Goal: Information Seeking & Learning: Check status

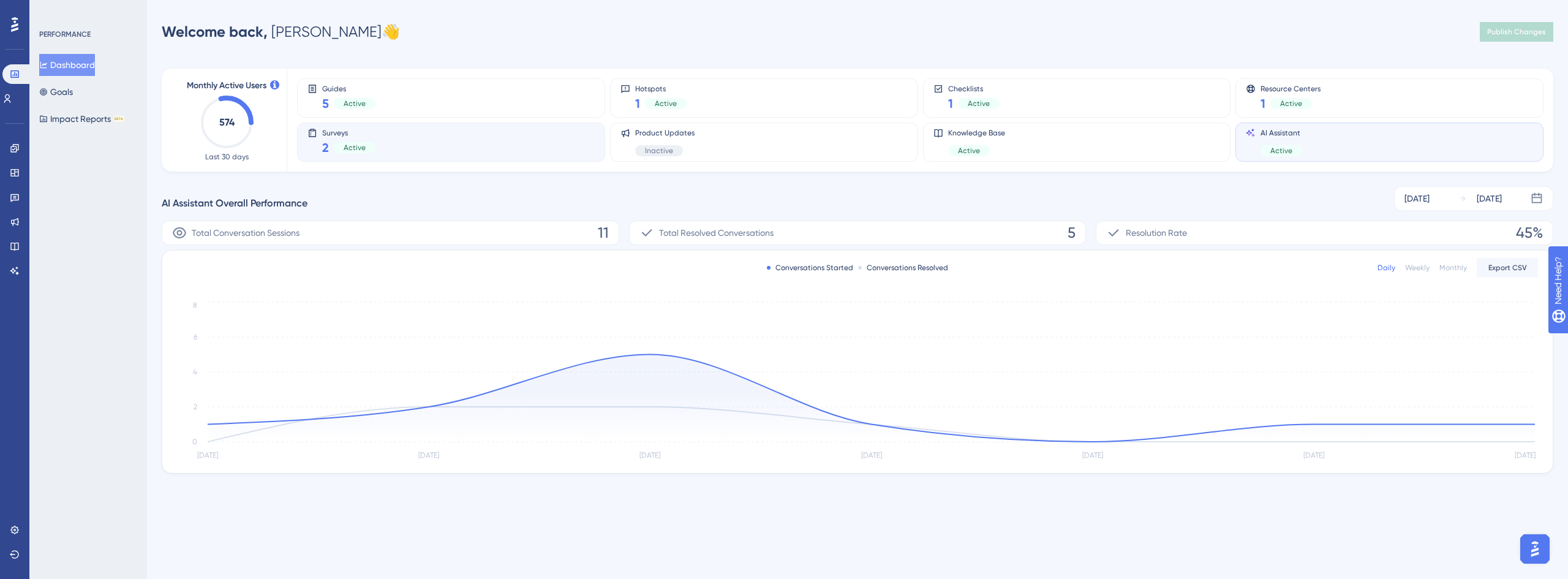
click at [383, 135] on div "Surveys 2 Active" at bounding box center [451, 142] width 287 height 28
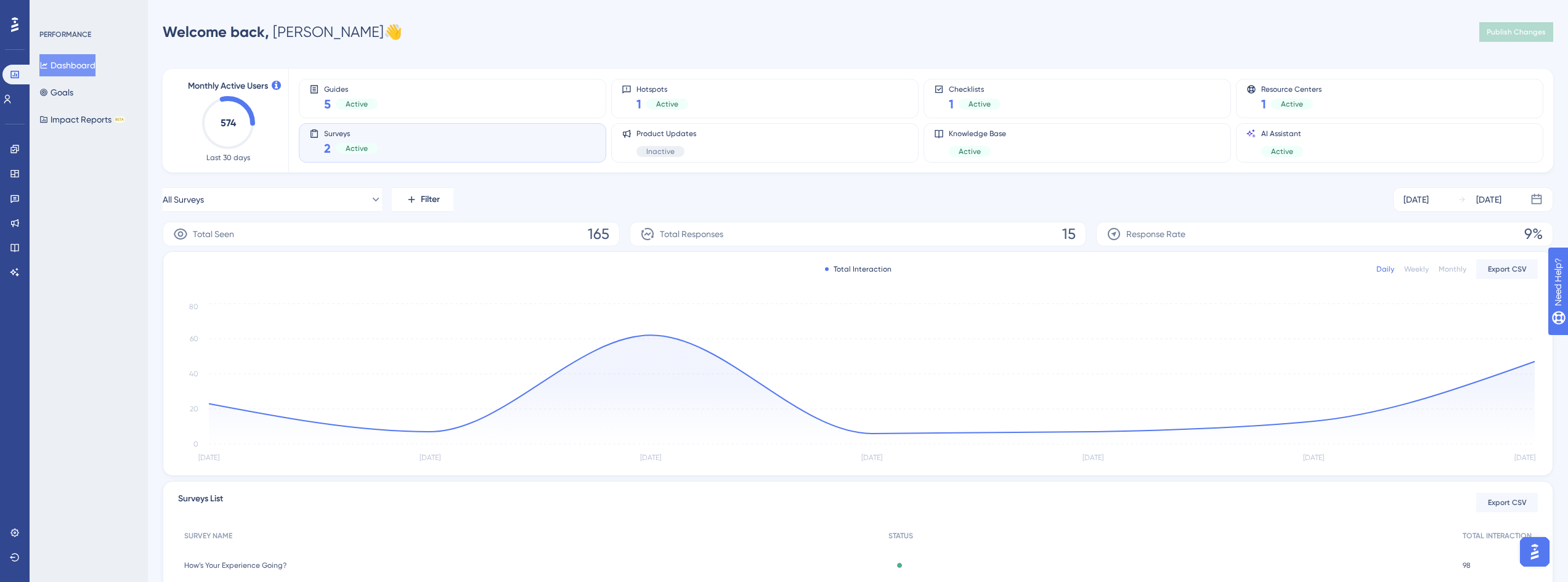
click at [1536, 362] on icon "[DATE] Aug [DATE] Aug [DATE] [DATE] [DATE] 0 20 40 60 80" at bounding box center [858, 383] width 1360 height 165
click at [1532, 362] on circle at bounding box center [1534, 362] width 10 height 10
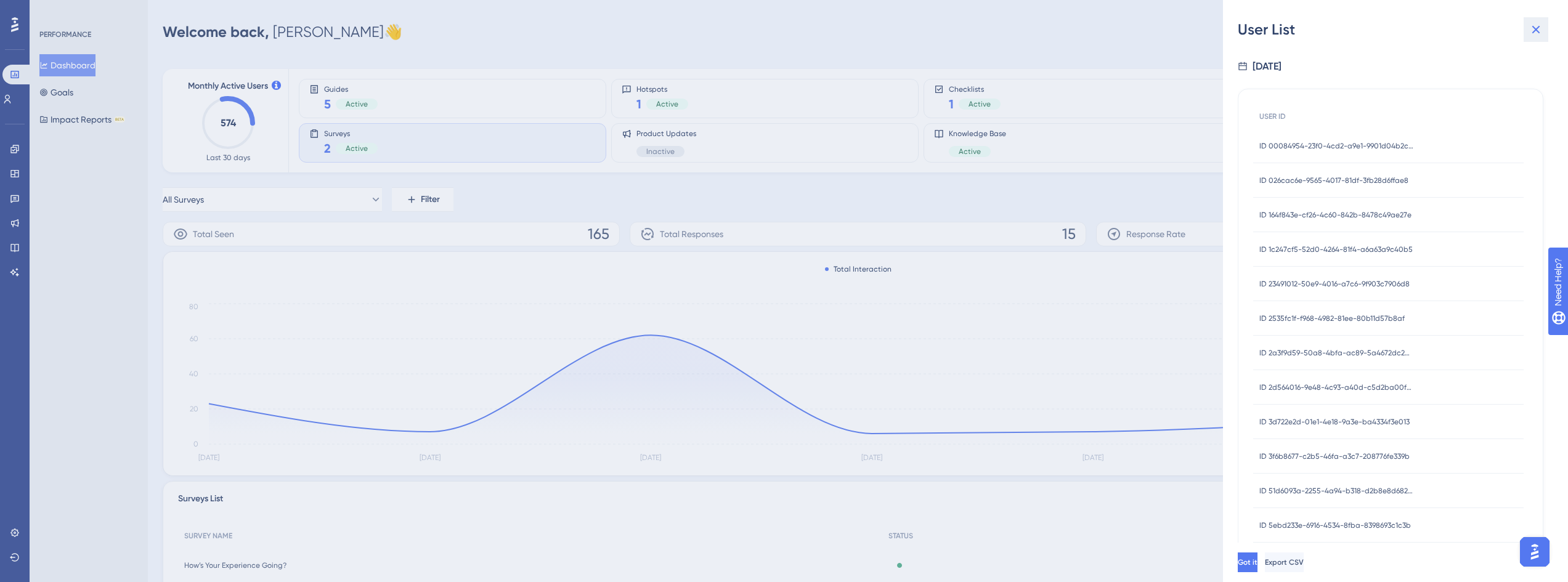
click at [1536, 25] on icon at bounding box center [1536, 29] width 15 height 15
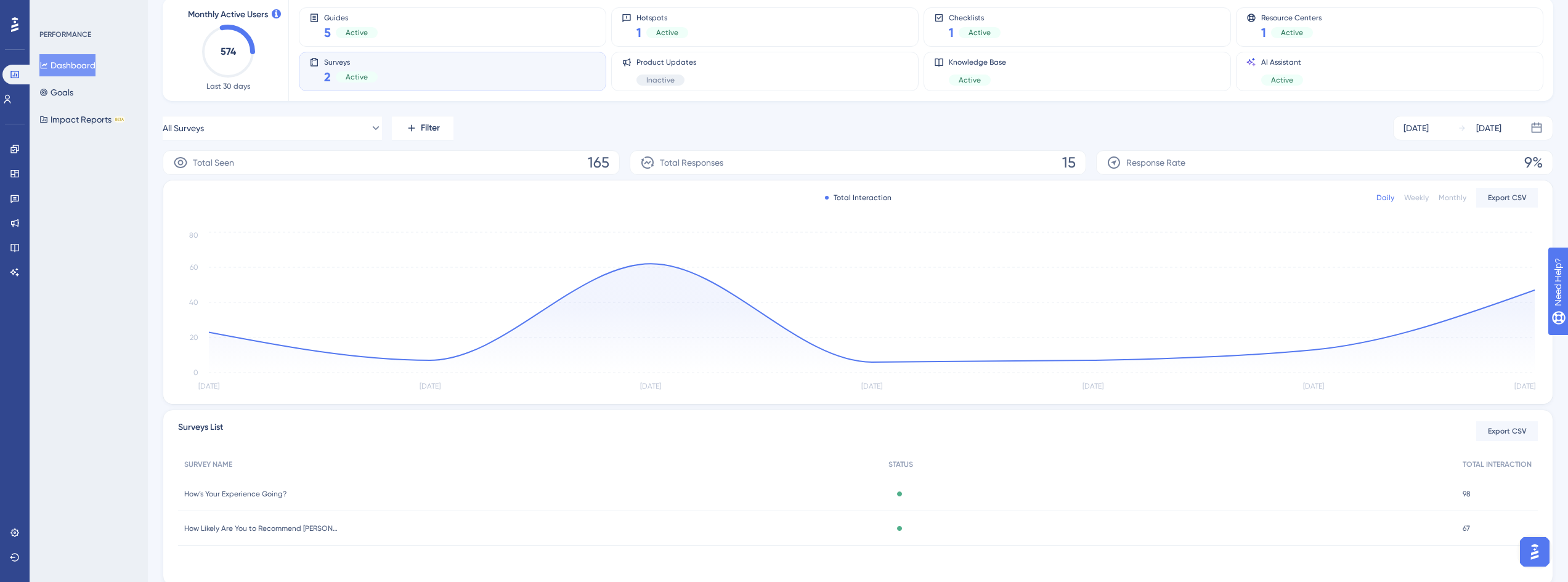
scroll to position [115, 0]
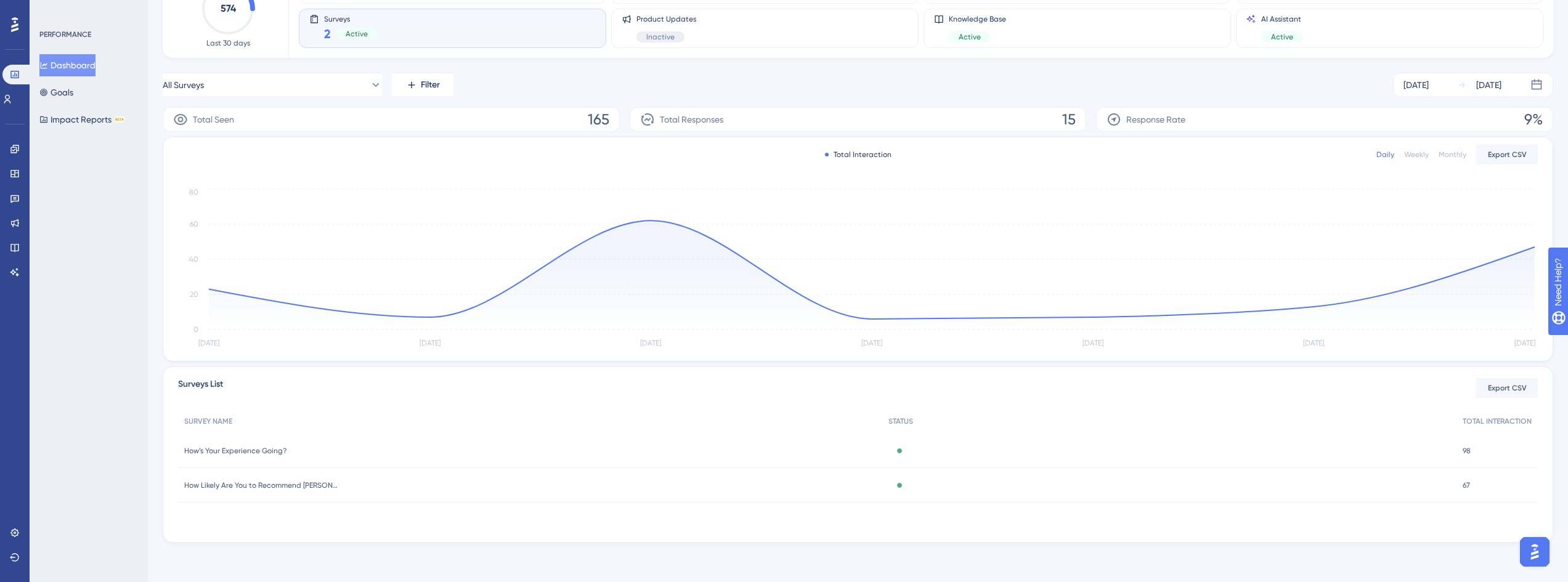
click at [260, 448] on span "How’s Your Experience Going?" at bounding box center [235, 451] width 102 height 10
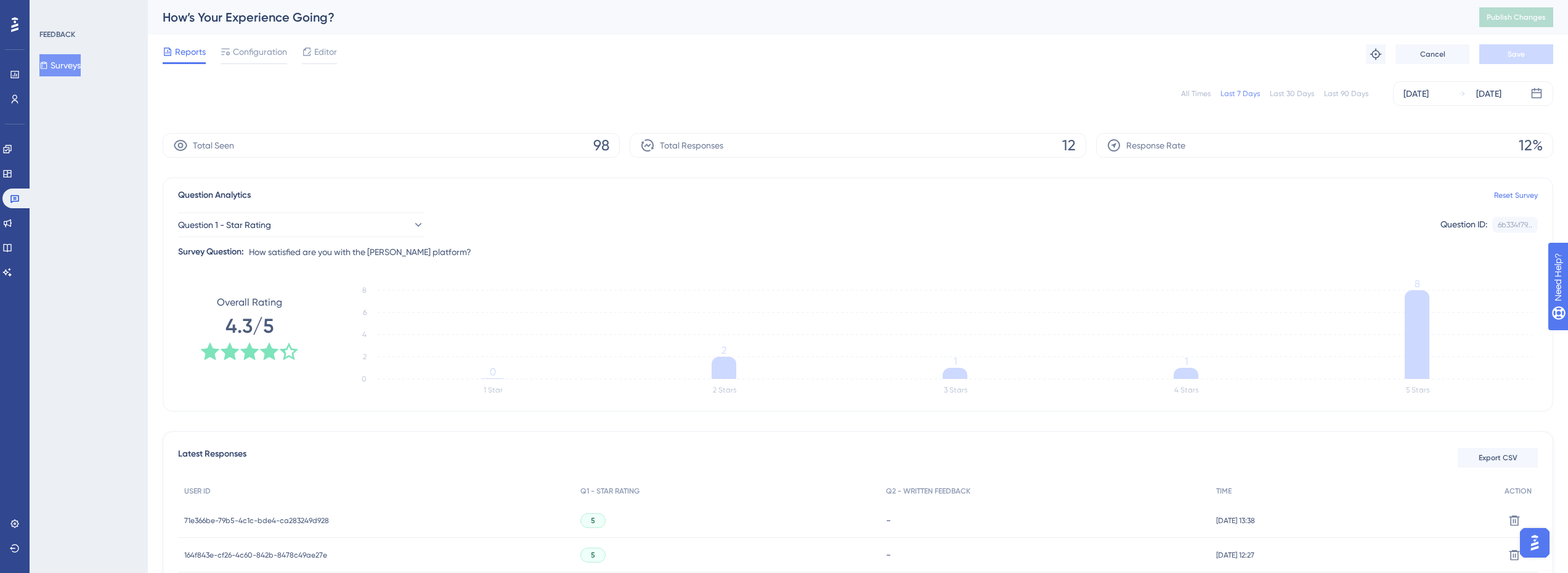
click at [70, 64] on button "Surveys" at bounding box center [59, 65] width 41 height 22
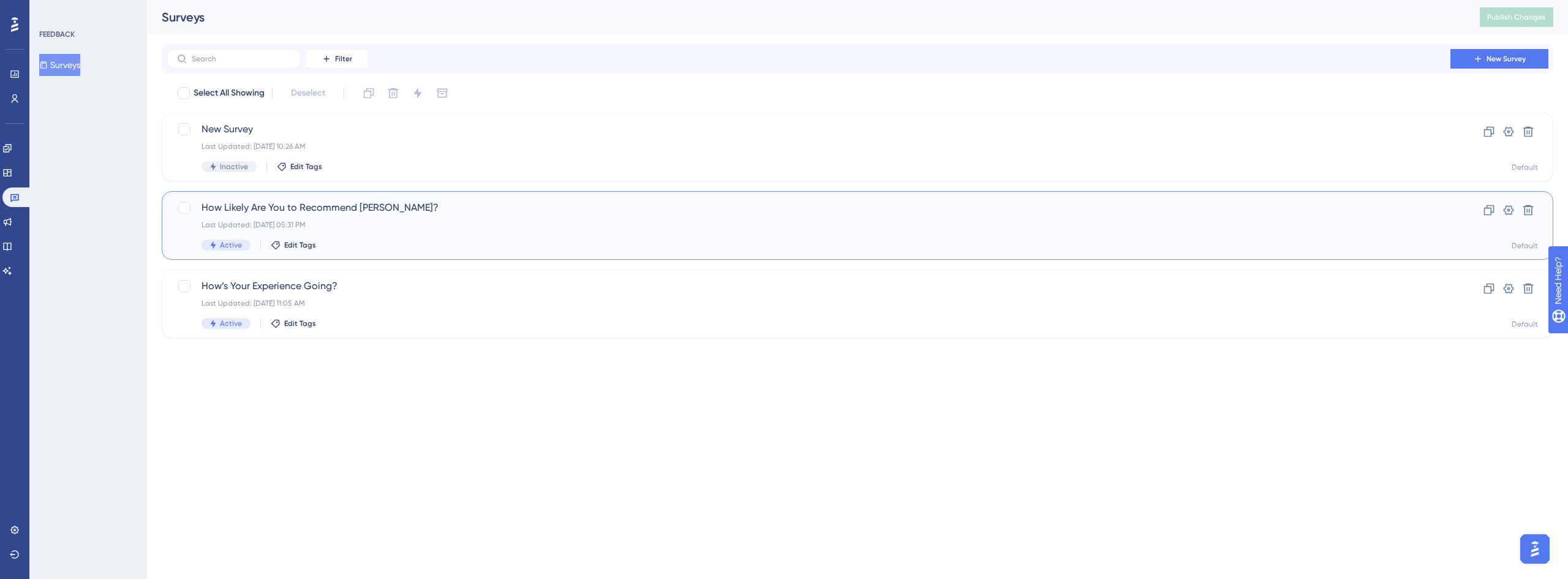
click at [318, 213] on span "How Likely Are You to Recommend [PERSON_NAME]?" at bounding box center [808, 208] width 1214 height 15
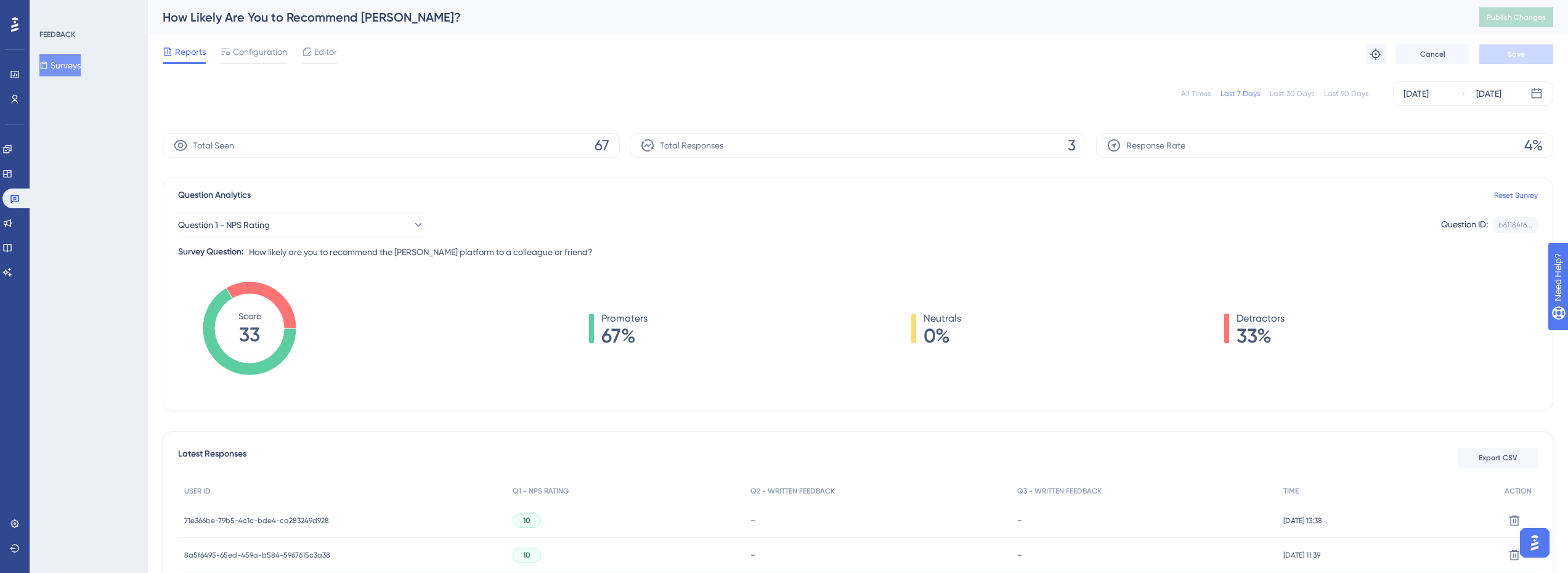
click at [77, 63] on button "Surveys" at bounding box center [59, 65] width 41 height 22
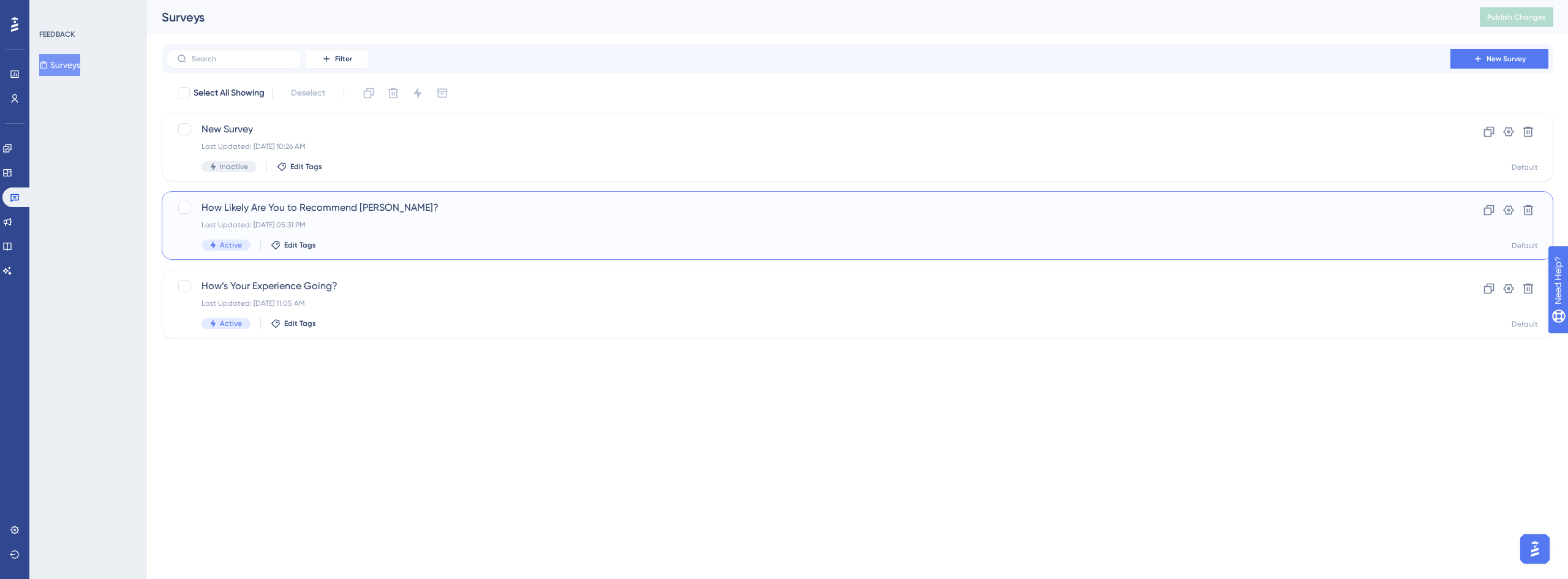
click at [336, 216] on div "How Likely Are You to Recommend [PERSON_NAME]? Last Updated: [DATE] 05:31 PM Ac…" at bounding box center [808, 225] width 1214 height 51
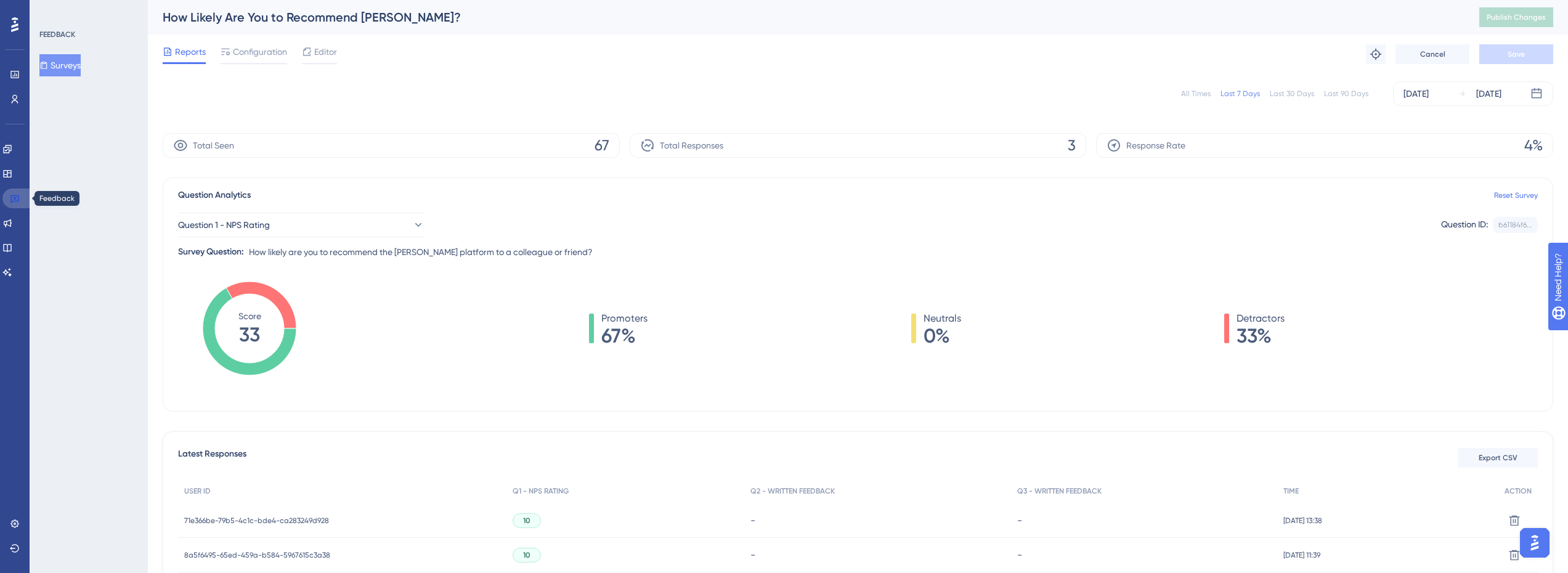
click at [13, 200] on icon at bounding box center [15, 199] width 10 height 10
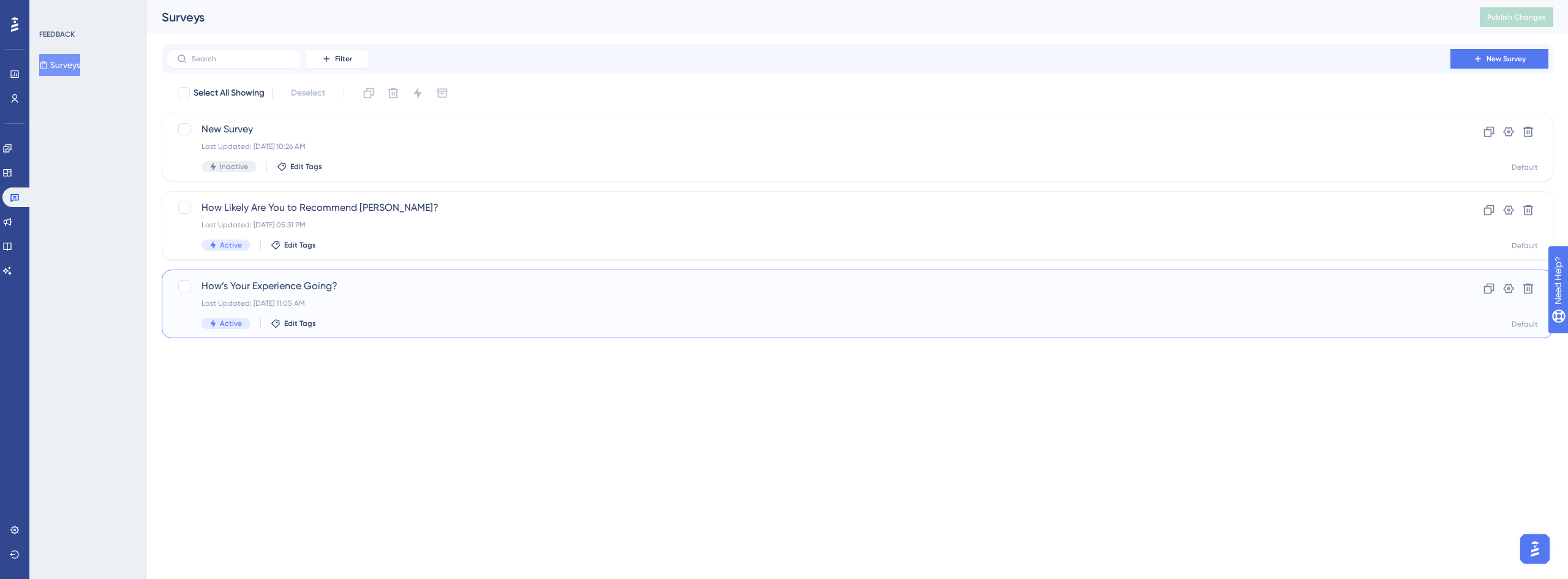
click at [298, 305] on div "Last Updated: [DATE] 11:05 AM" at bounding box center [808, 303] width 1214 height 10
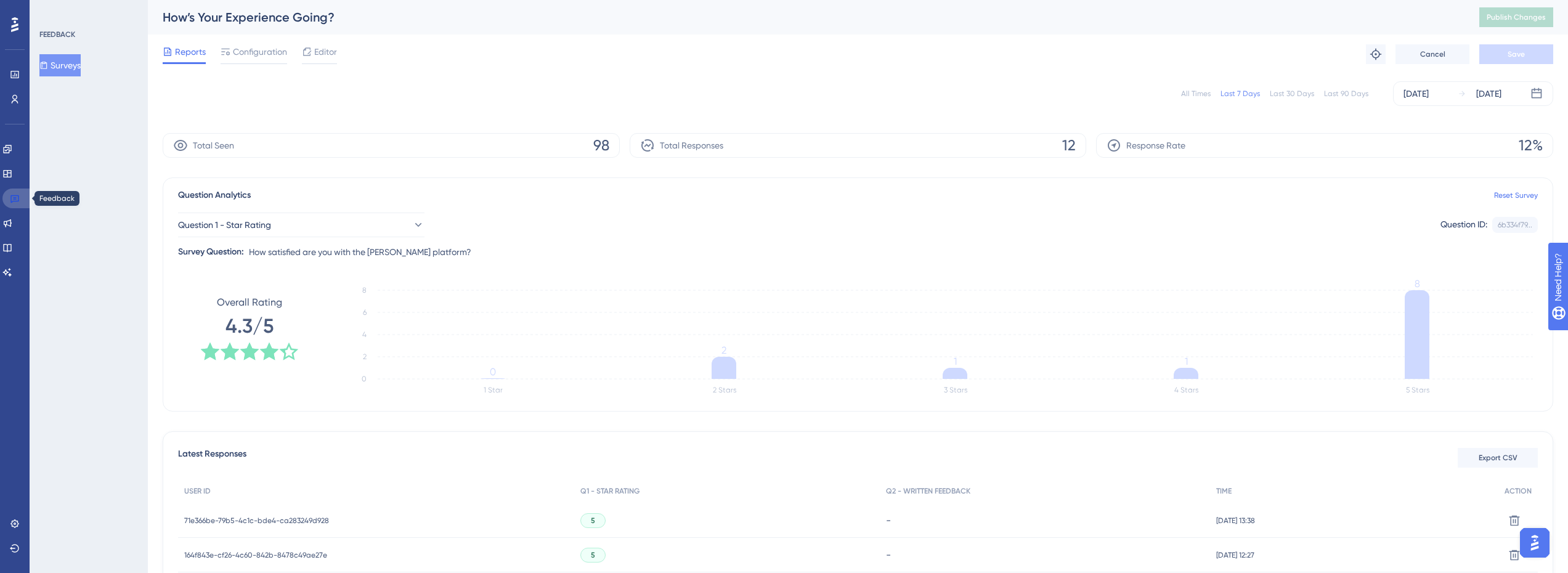
drag, startPoint x: 13, startPoint y: 200, endPoint x: 32, endPoint y: 188, distance: 22.5
click at [13, 200] on icon at bounding box center [15, 199] width 10 height 10
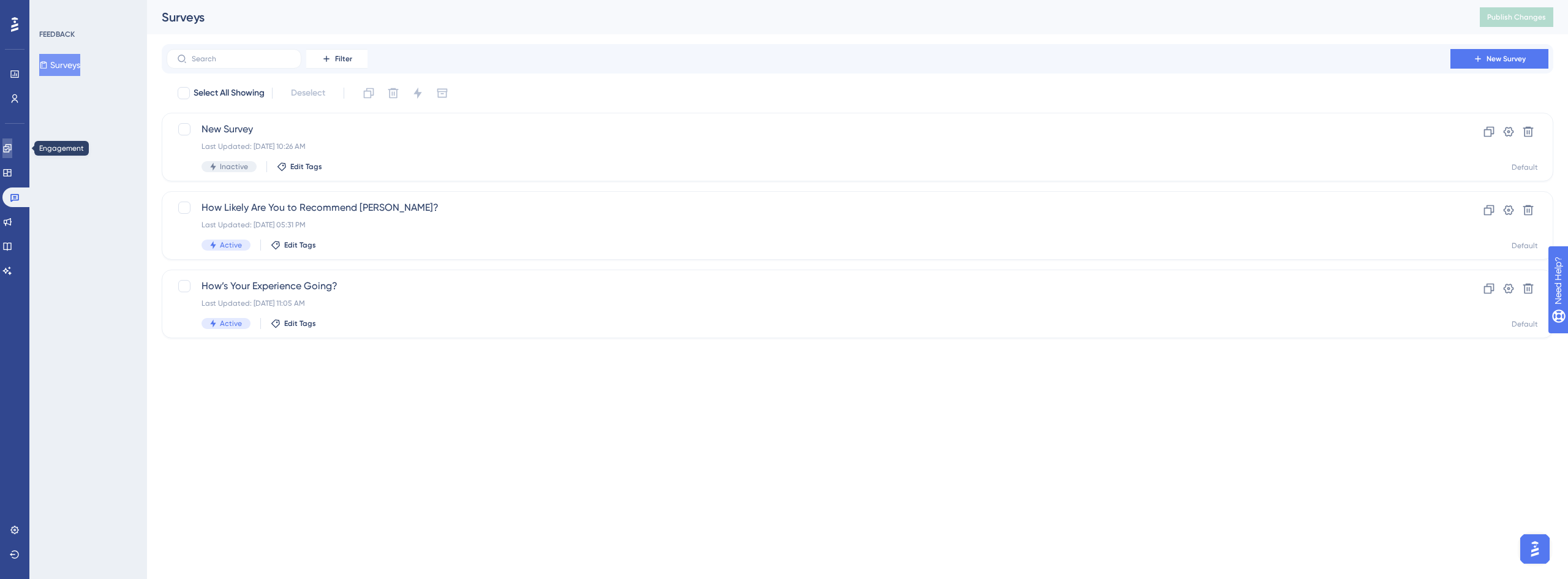
click at [12, 148] on icon at bounding box center [7, 148] width 10 height 10
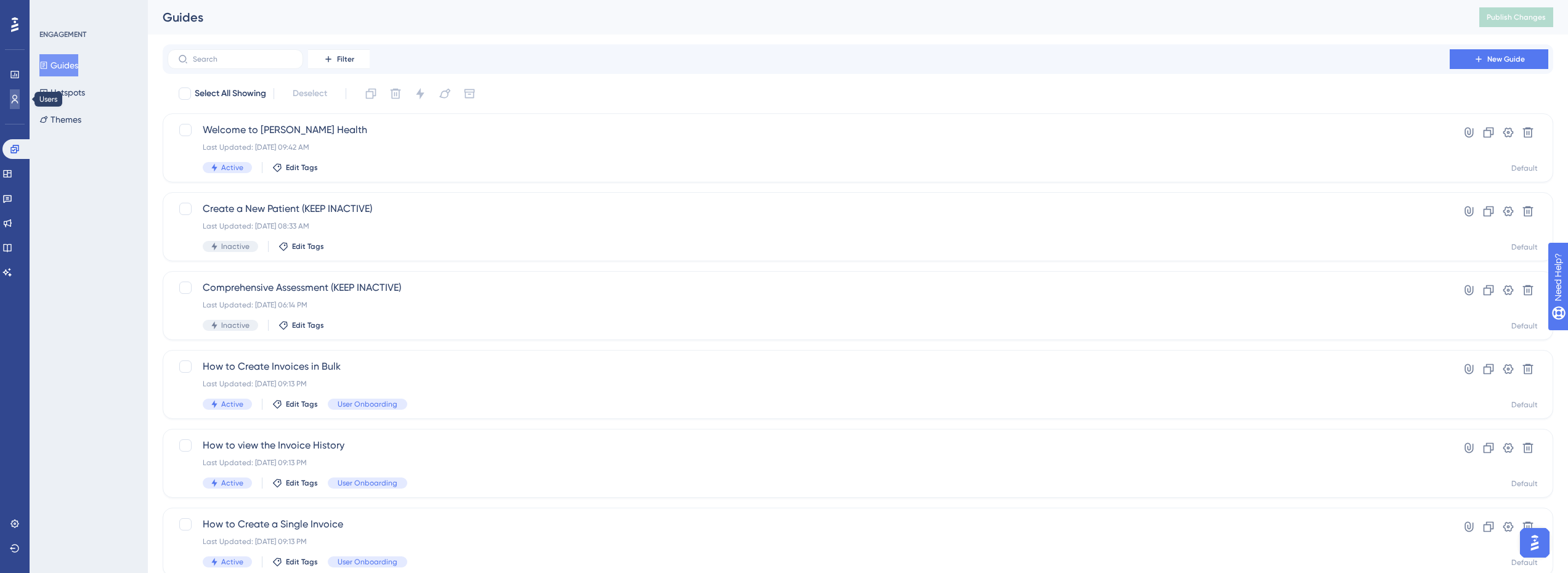
click at [10, 104] on link at bounding box center [15, 98] width 10 height 20
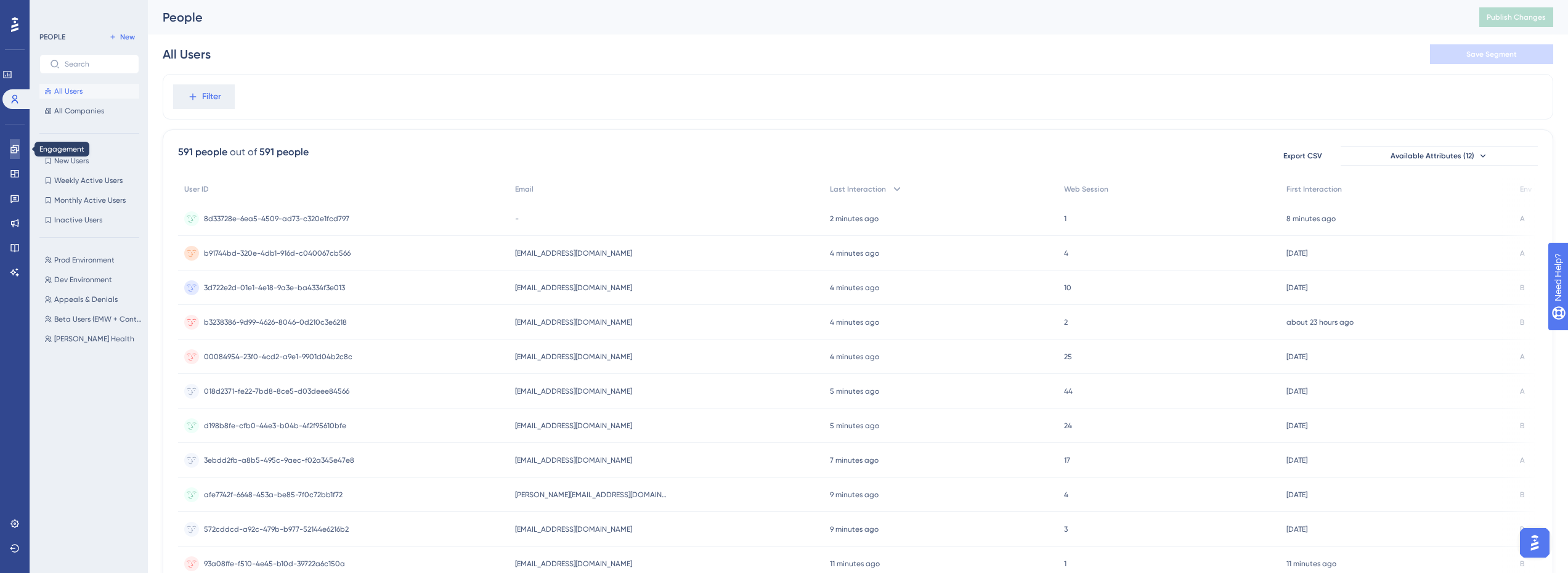
click at [17, 144] on link at bounding box center [15, 149] width 10 height 20
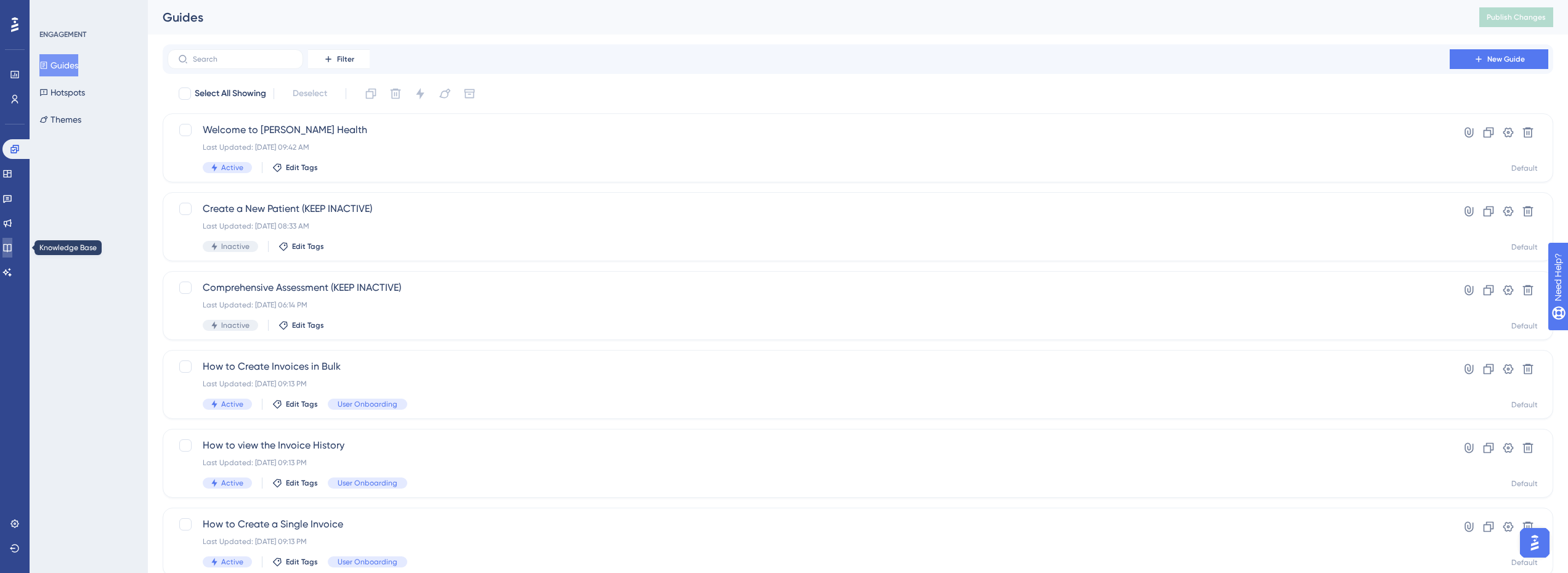
click at [13, 246] on icon at bounding box center [7, 248] width 10 height 10
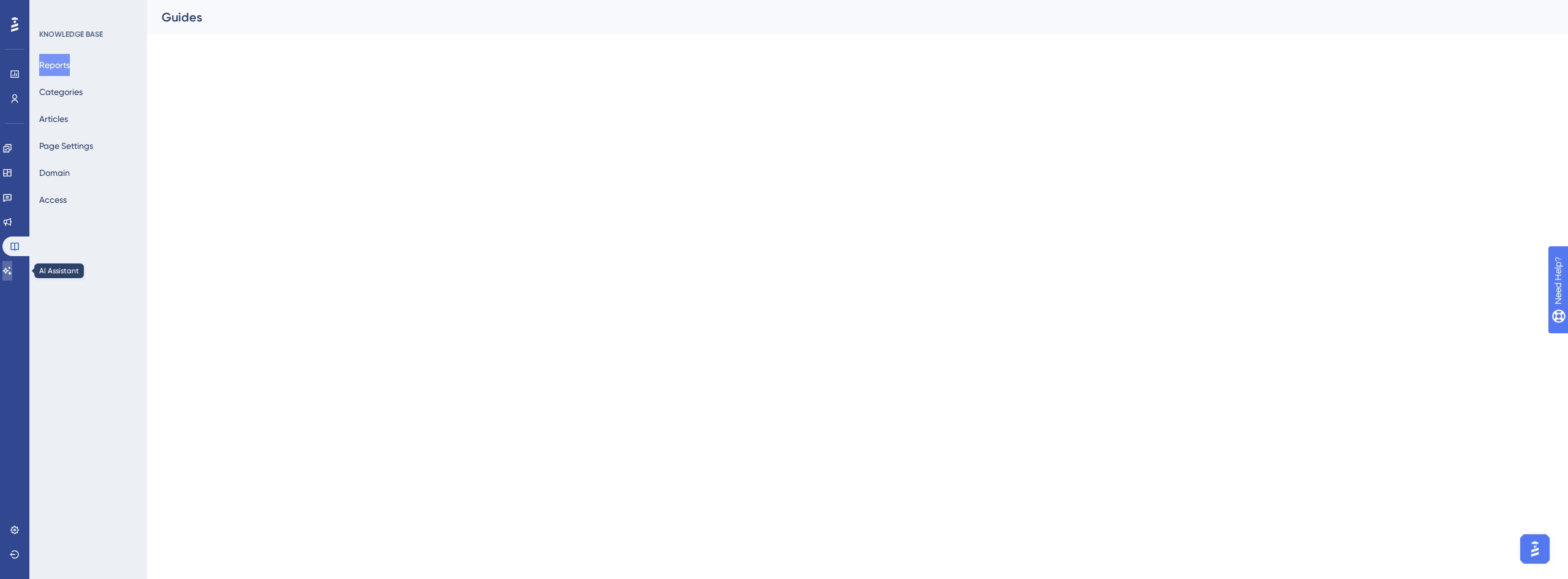
click at [12, 268] on icon at bounding box center [7, 270] width 10 height 10
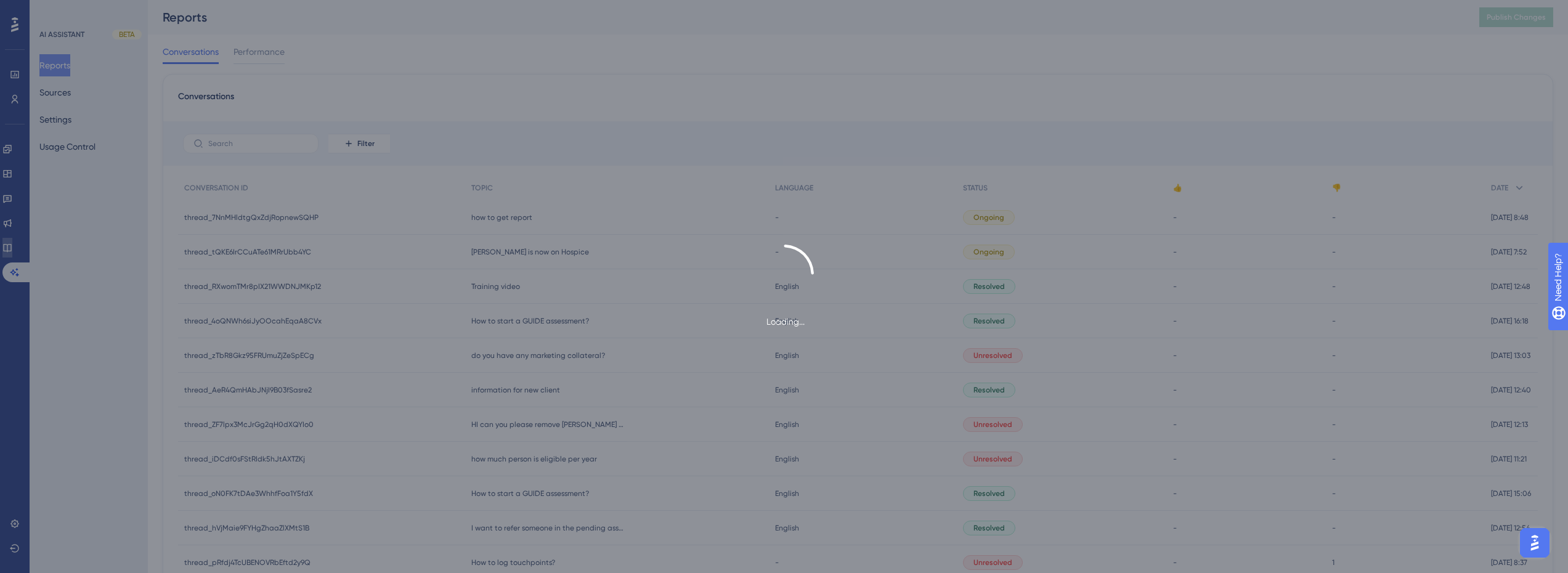
click at [13, 245] on icon at bounding box center [7, 248] width 10 height 10
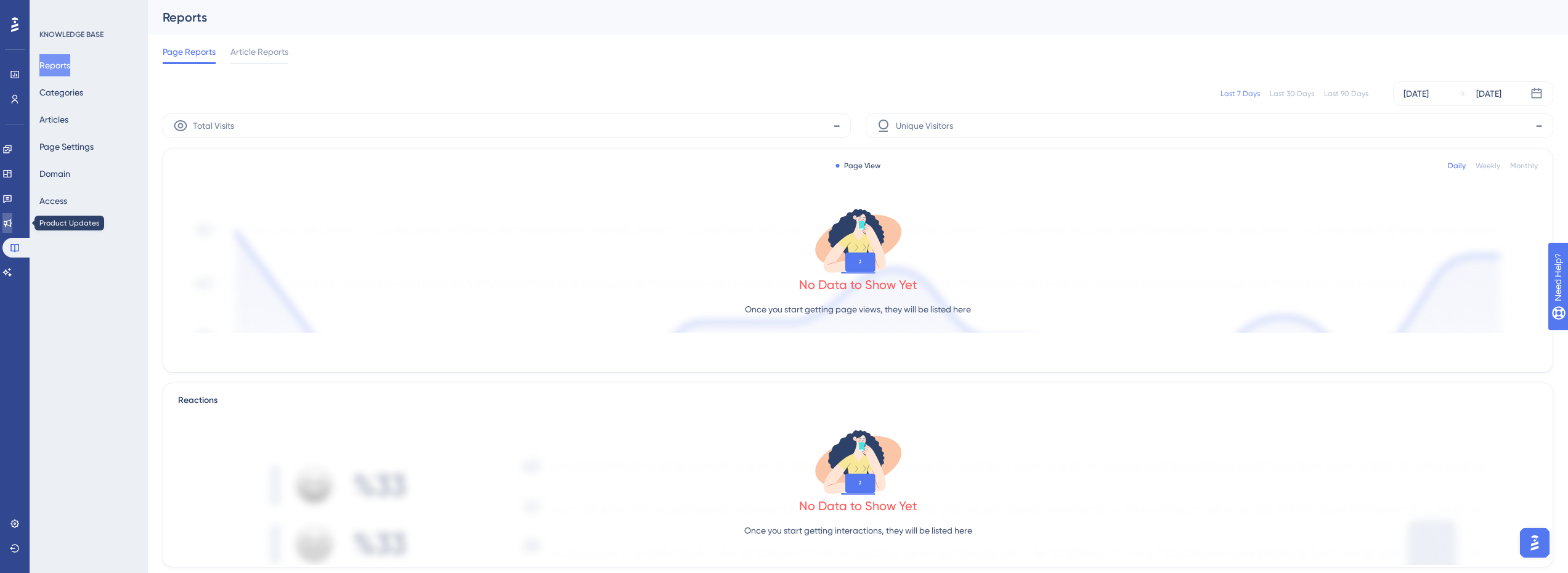
click at [13, 220] on icon at bounding box center [7, 223] width 10 height 10
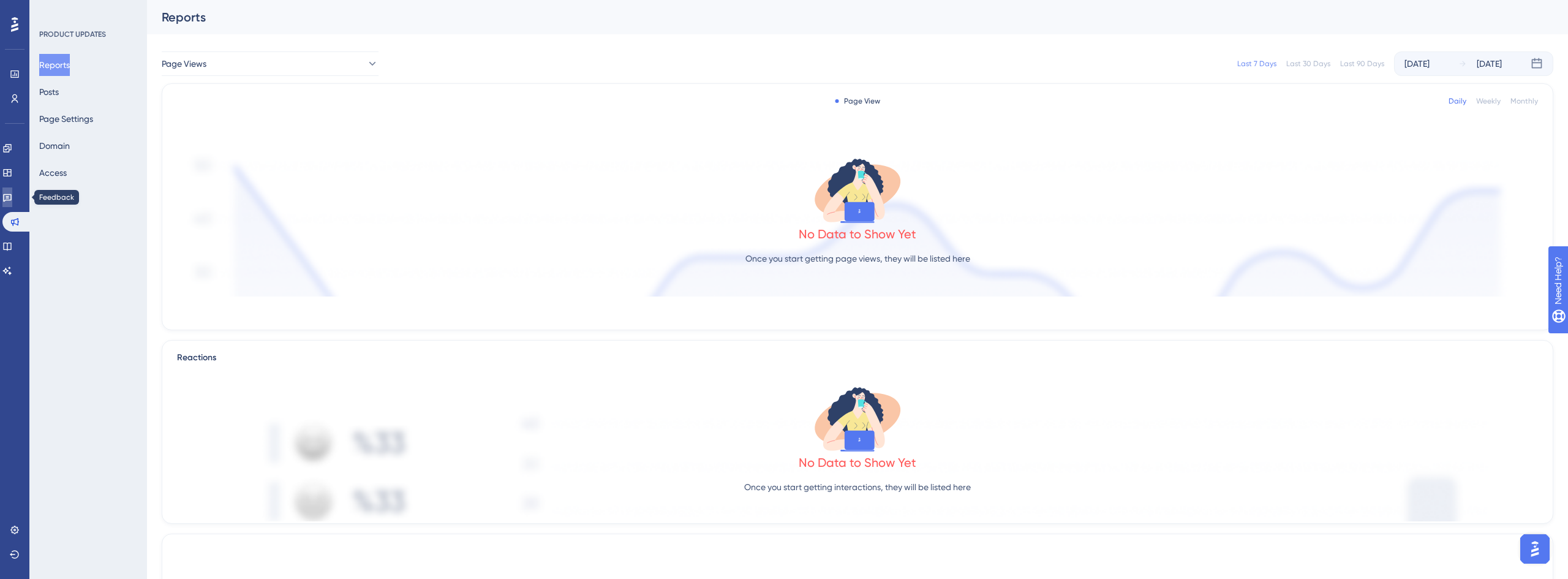
click at [12, 199] on icon at bounding box center [7, 197] width 10 height 10
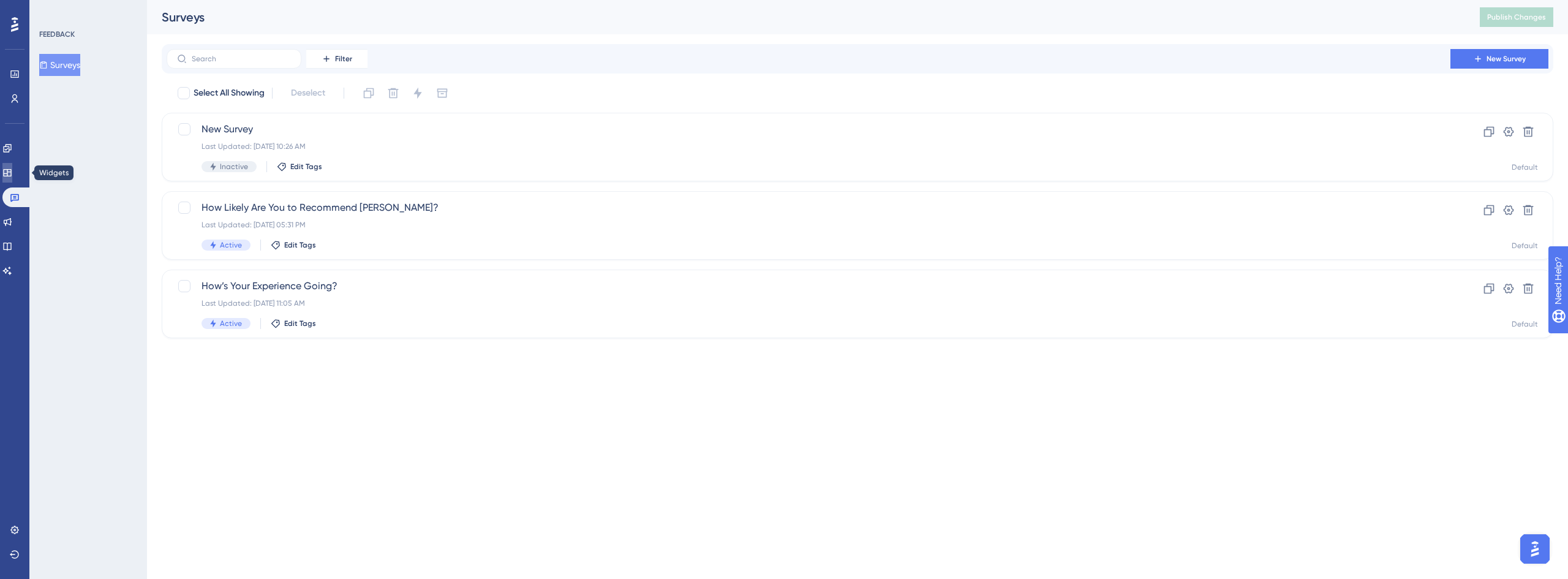
click at [12, 168] on link at bounding box center [7, 173] width 10 height 19
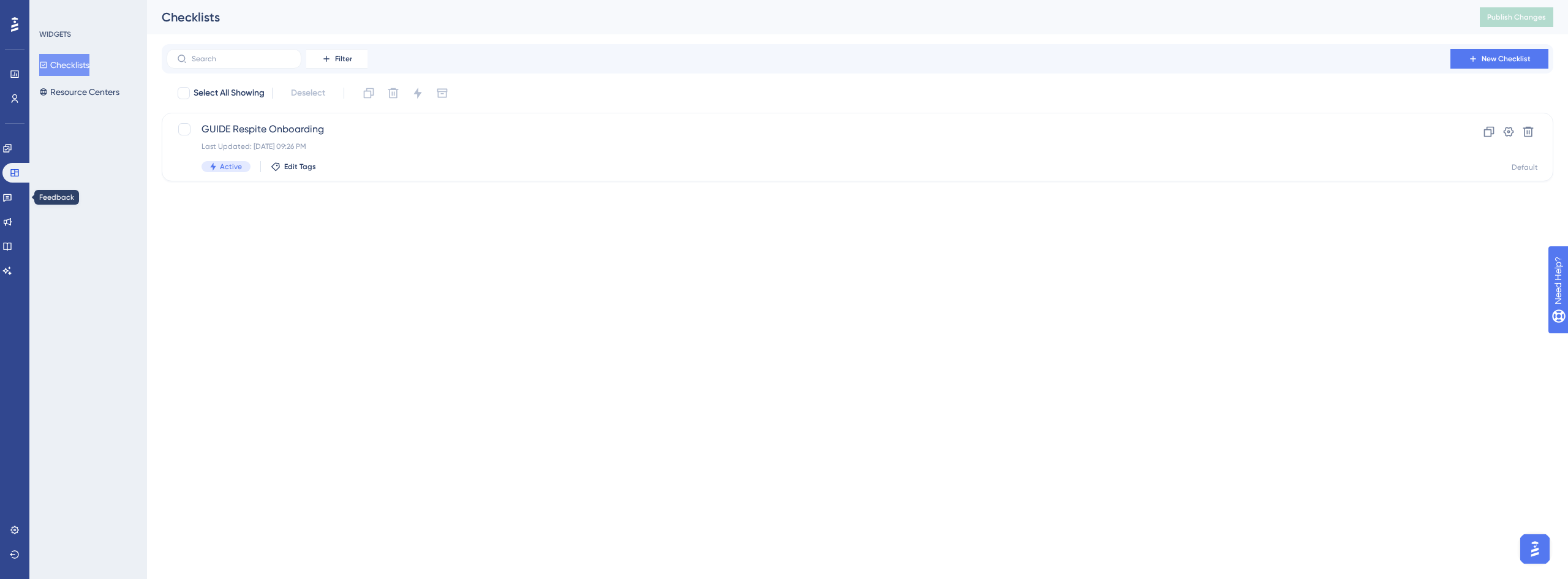
click at [13, 209] on div "Engagement Widgets Feedback Product Updates Knowledge Base AI Assistant" at bounding box center [15, 209] width 25 height 142
click at [12, 156] on link at bounding box center [7, 148] width 10 height 19
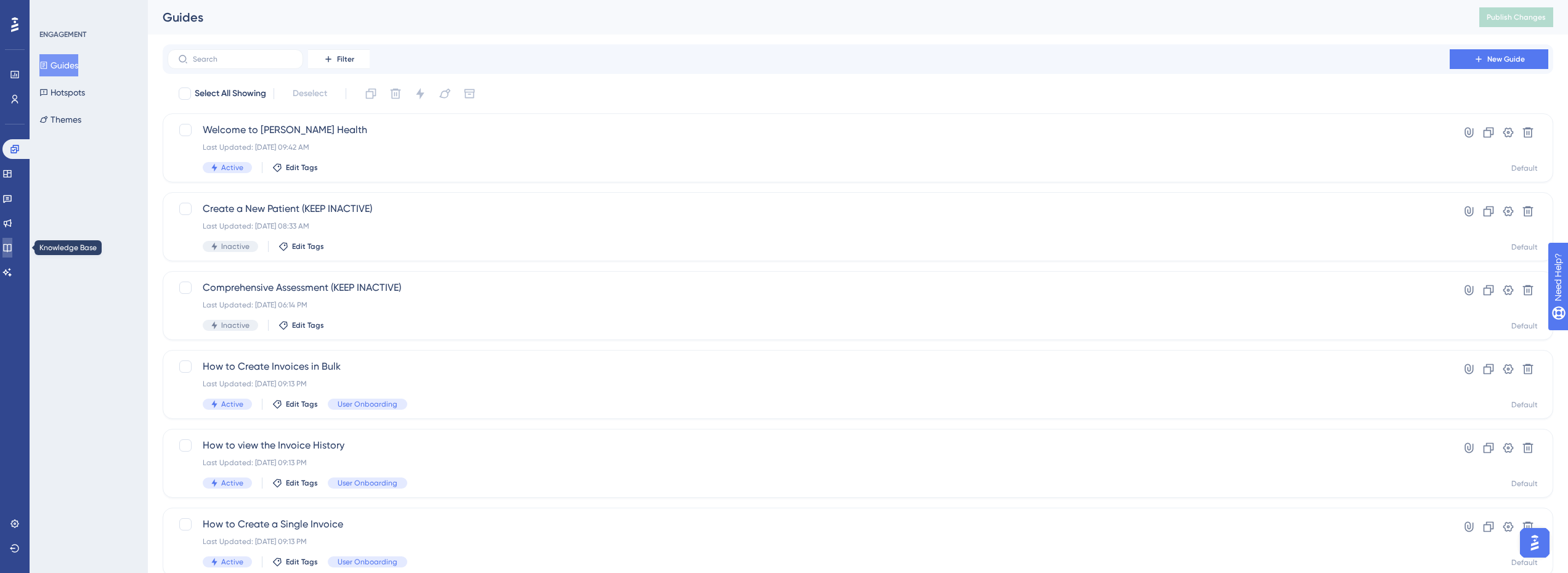
click at [11, 239] on link at bounding box center [7, 247] width 10 height 20
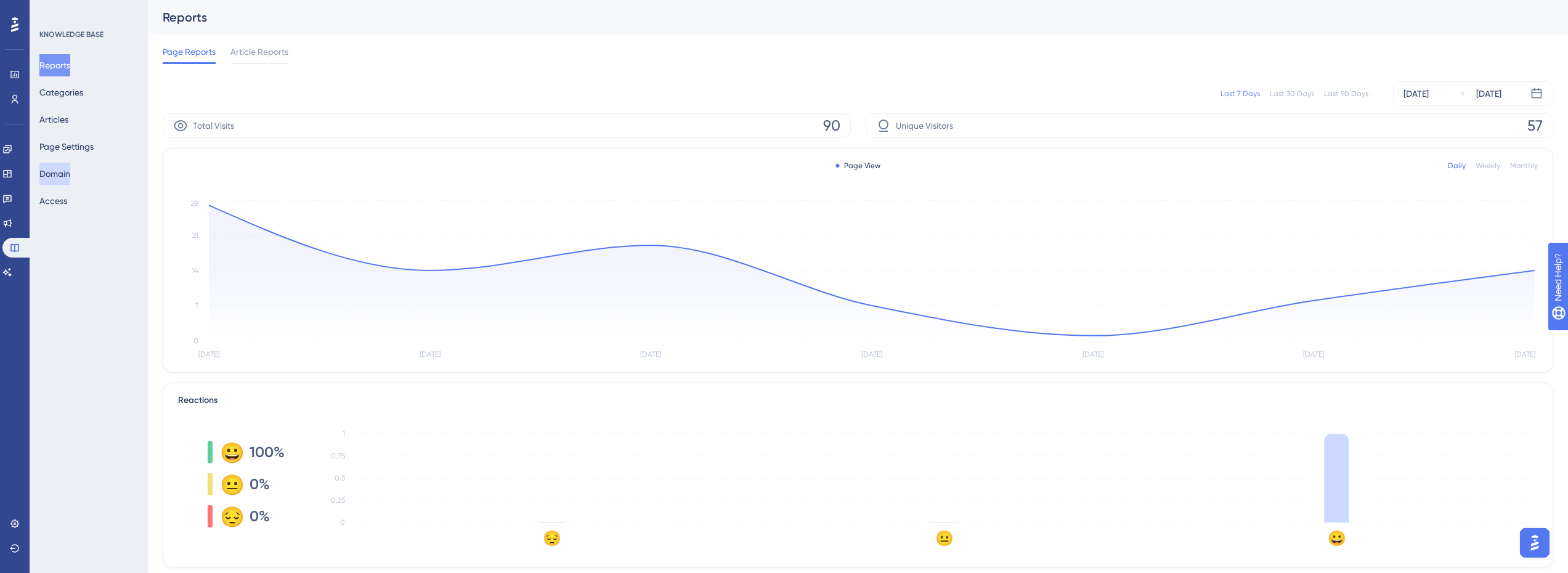
click at [65, 177] on button "Domain" at bounding box center [54, 174] width 30 height 22
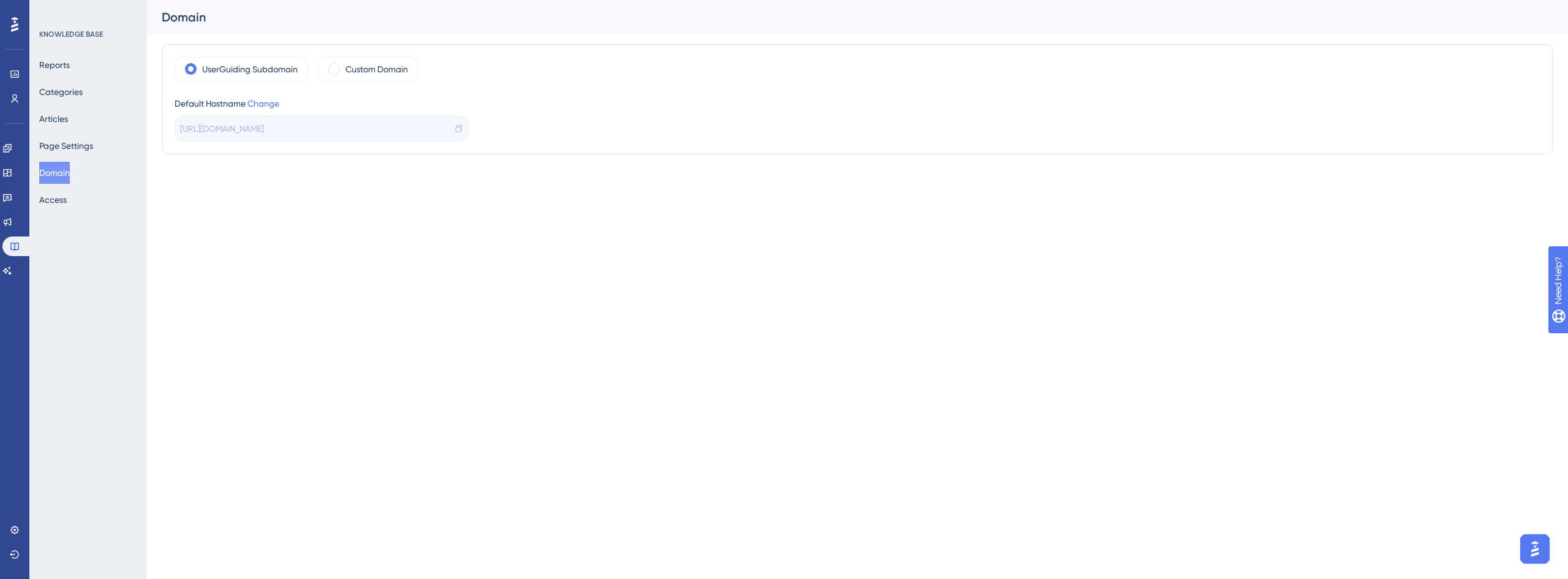
click at [454, 129] on div "[URL][DOMAIN_NAME]" at bounding box center [322, 128] width 294 height 26
click at [459, 128] on icon at bounding box center [458, 128] width 9 height 9
click at [3, 273] on link at bounding box center [7, 270] width 10 height 19
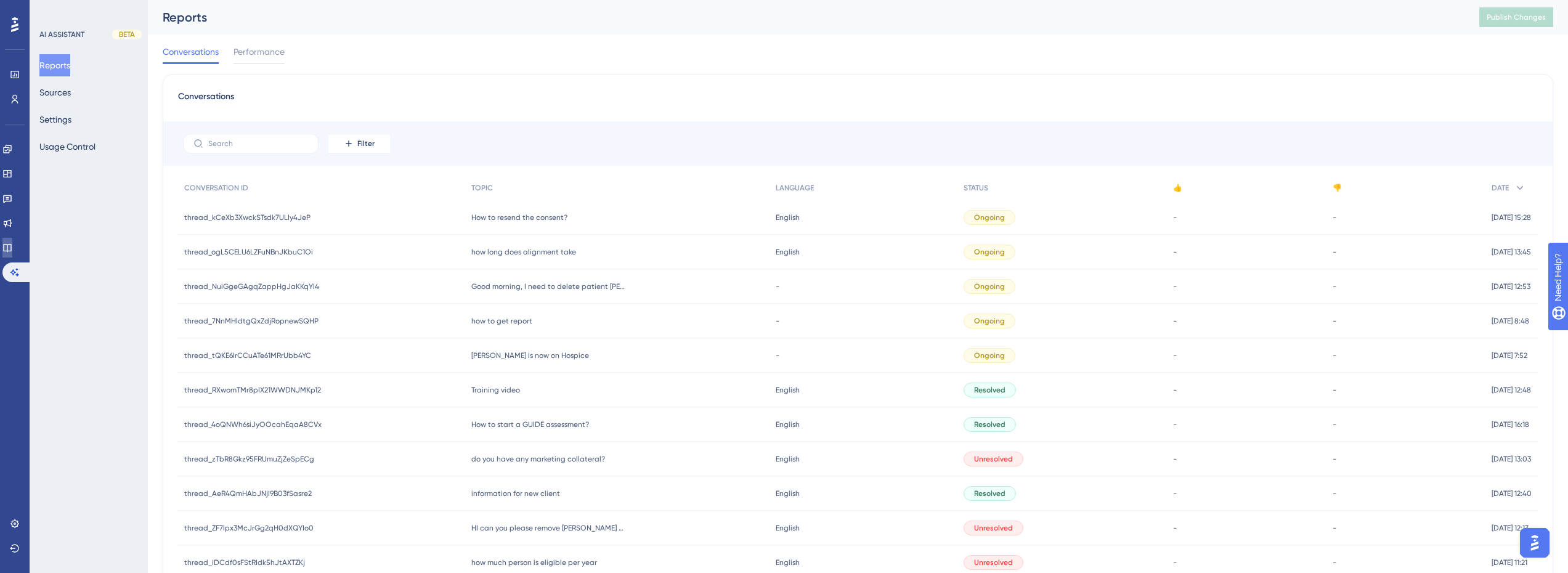
click at [13, 244] on icon at bounding box center [7, 248] width 10 height 10
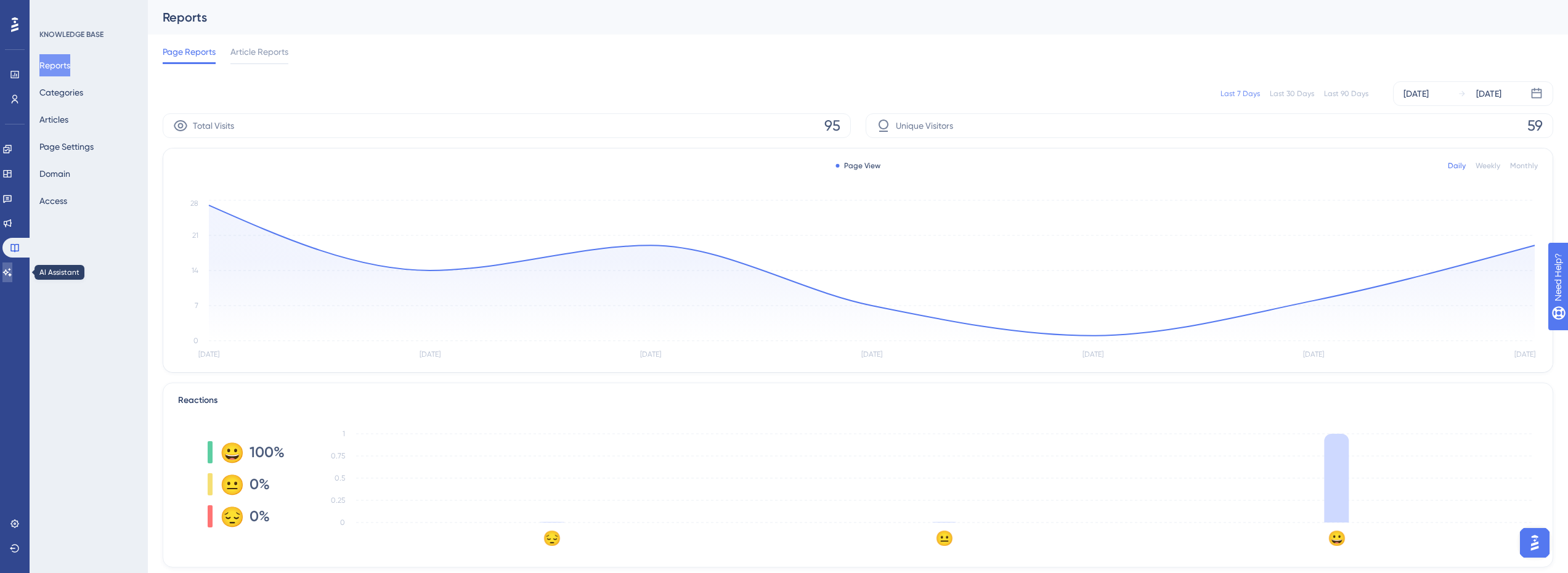
click at [12, 273] on icon at bounding box center [7, 272] width 9 height 8
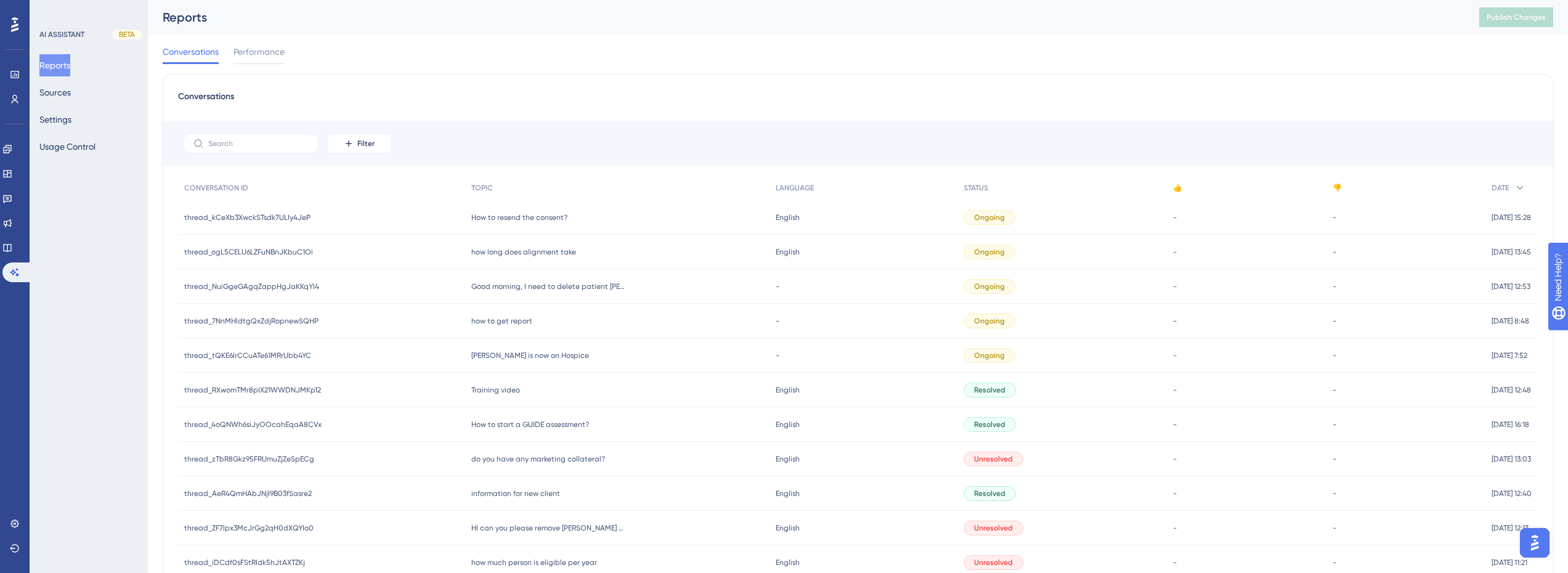
click at [539, 256] on span "how long does alignment take" at bounding box center [523, 252] width 105 height 10
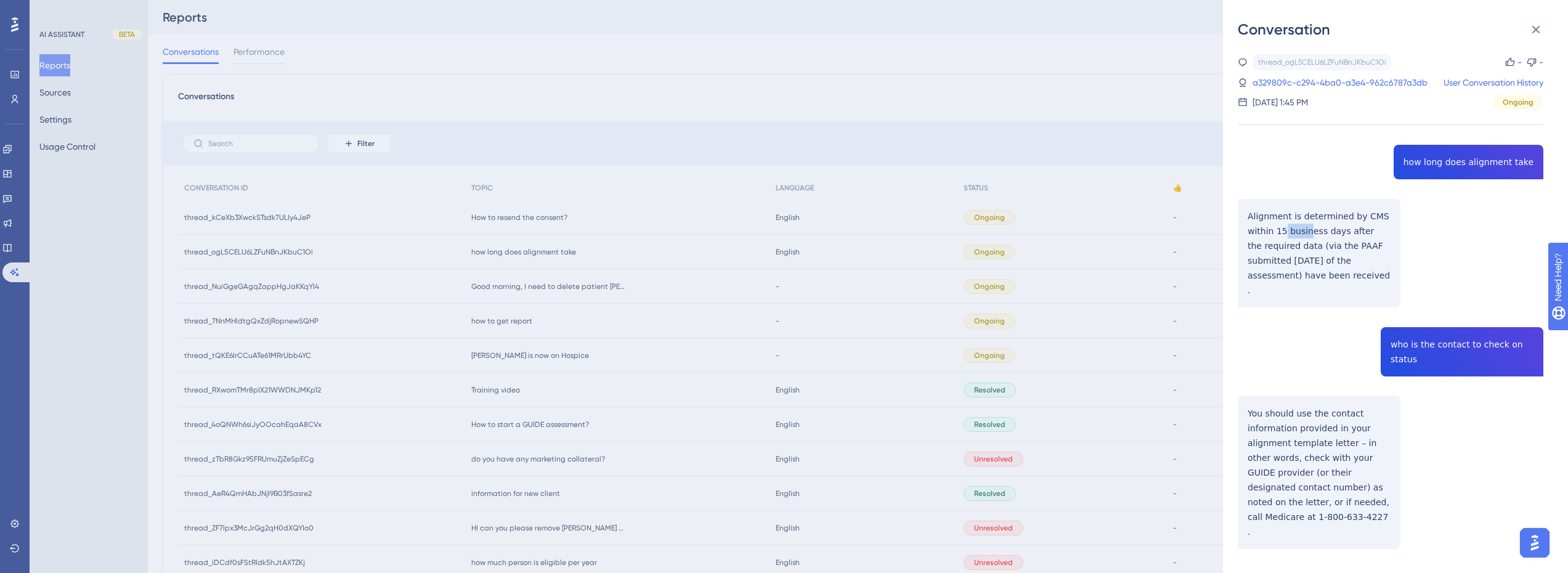
drag, startPoint x: 1284, startPoint y: 231, endPoint x: 1308, endPoint y: 231, distance: 24.0
click at [1308, 231] on div "thread_ogL5CELU6LZFuNBnJKbuC1Oi Copy - - a329809c-c294-4ba0-a3e4-962c6787a3db U…" at bounding box center [1390, 333] width 305 height 558
click at [1345, 227] on div "thread_ogL5CELU6LZFuNBnJKbuC1Oi Copy - - a329809c-c294-4ba0-a3e4-962c6787a3db U…" at bounding box center [1390, 333] width 305 height 558
click at [1352, 285] on div "thread_ogL5CELU6LZFuNBnJKbuC1Oi Copy - - a329809c-c294-4ba0-a3e4-962c6787a3db U…" at bounding box center [1390, 333] width 305 height 558
drag, startPoint x: 1286, startPoint y: 432, endPoint x: 1319, endPoint y: 432, distance: 33.0
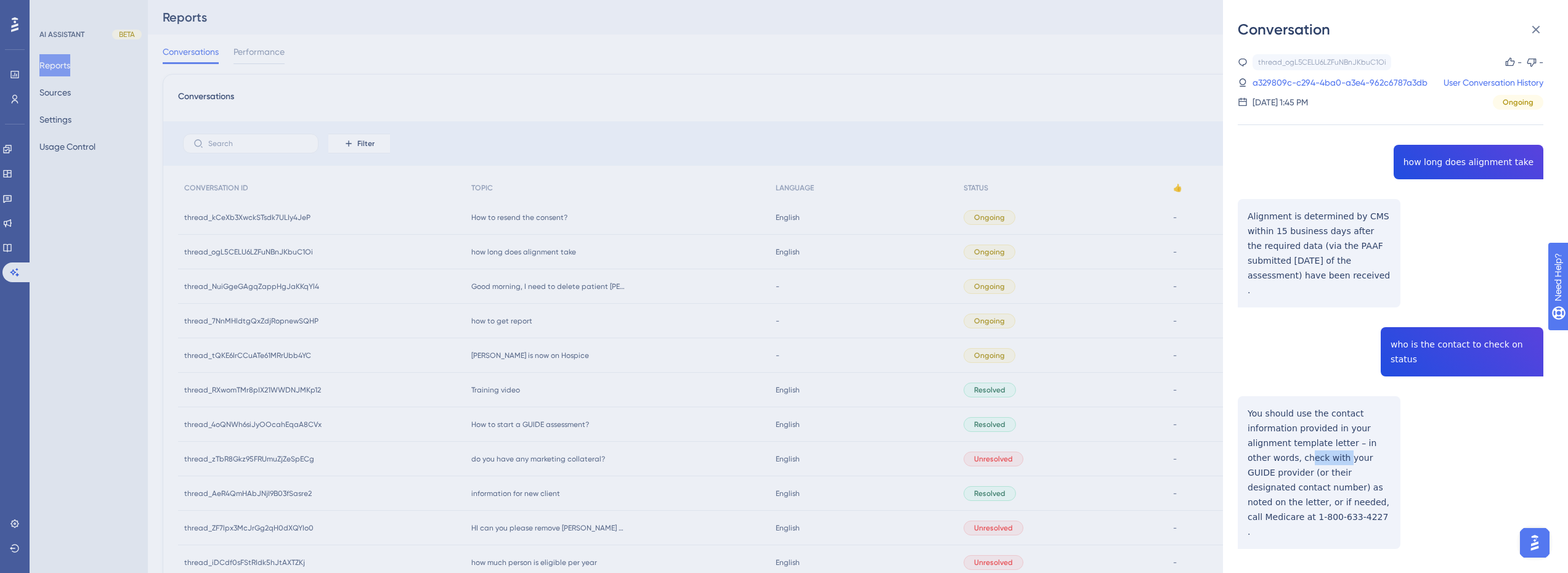
click at [1319, 432] on div "thread_ogL5CELU6LZFuNBnJKbuC1Oi Copy - - a329809c-c294-4ba0-a3e4-962c6787a3db U…" at bounding box center [1390, 333] width 305 height 558
click at [1345, 428] on div "thread_ogL5CELU6LZFuNBnJKbuC1Oi Copy - - a329809c-c294-4ba0-a3e4-962c6787a3db U…" at bounding box center [1390, 333] width 305 height 558
click at [1348, 82] on link "a329809c-c294-4ba0-a3e4-962c6787a3db" at bounding box center [1340, 82] width 175 height 15
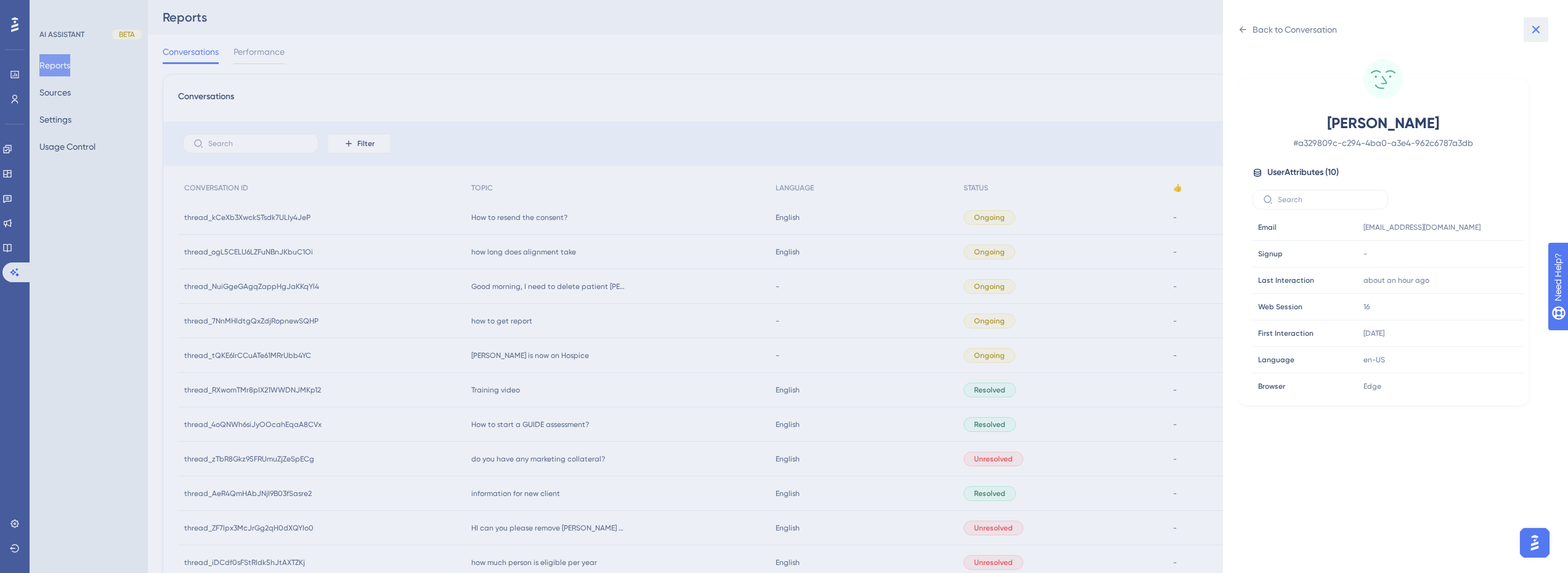
click at [1527, 34] on button at bounding box center [1536, 30] width 25 height 25
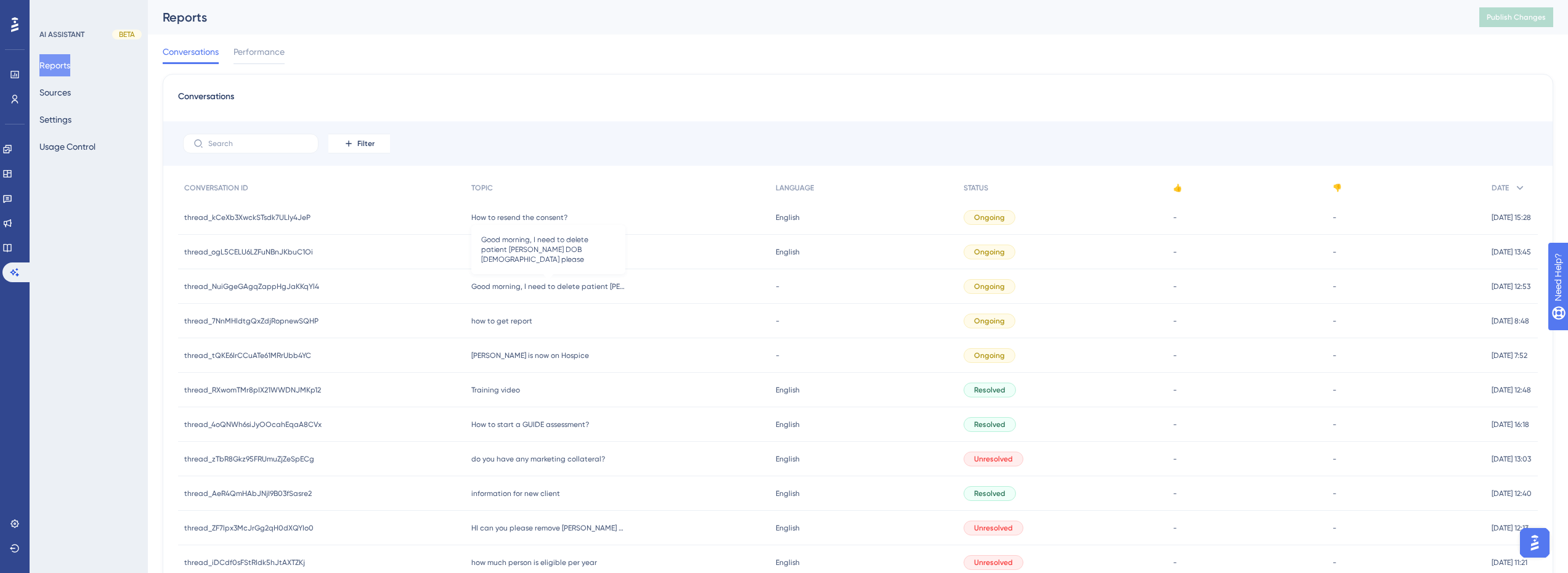
click at [564, 285] on span "Good morning, I need to delete patient [PERSON_NAME] DOB [DEMOGRAPHIC_DATA] ple…" at bounding box center [548, 286] width 154 height 10
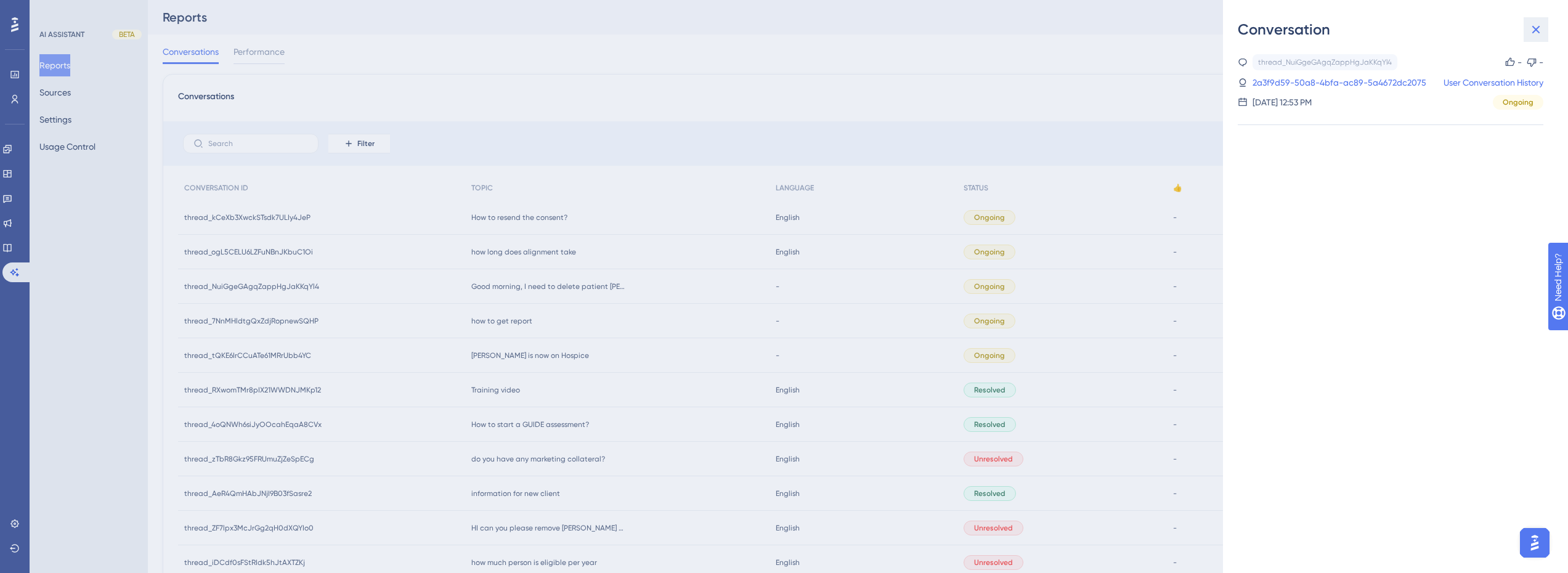
click at [1535, 32] on icon at bounding box center [1536, 29] width 15 height 15
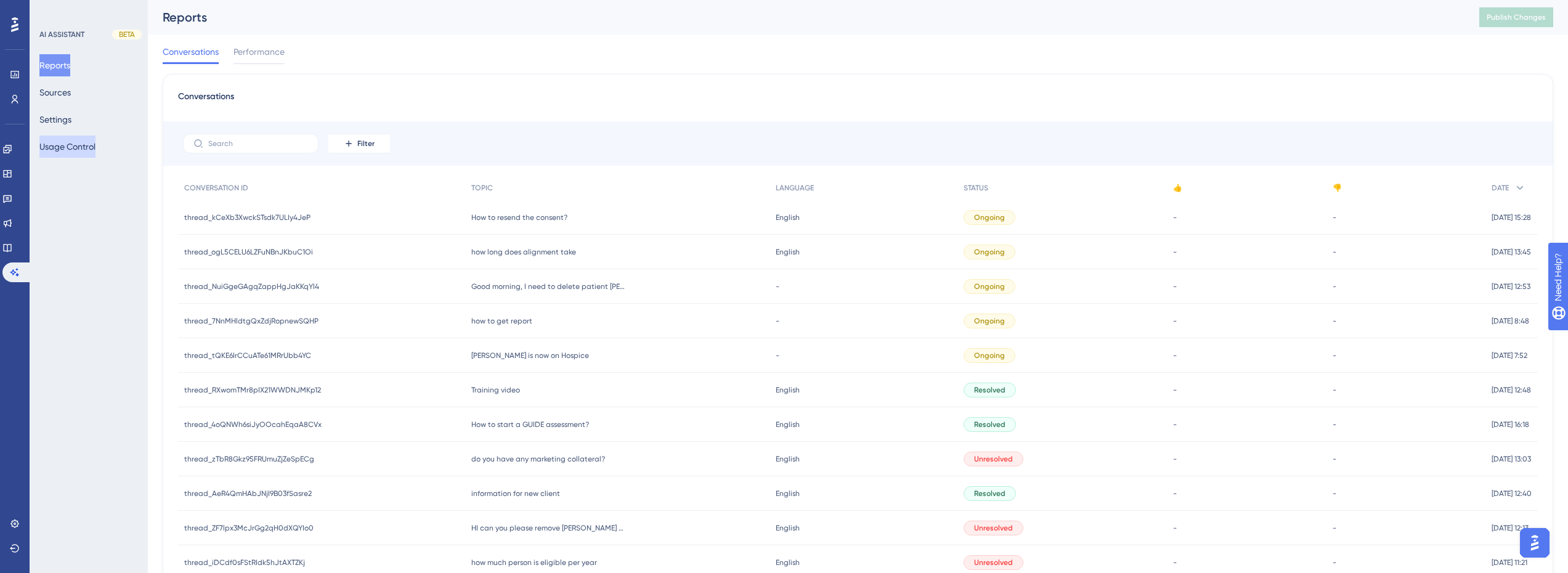
click at [70, 151] on button "Usage Control" at bounding box center [67, 147] width 56 height 22
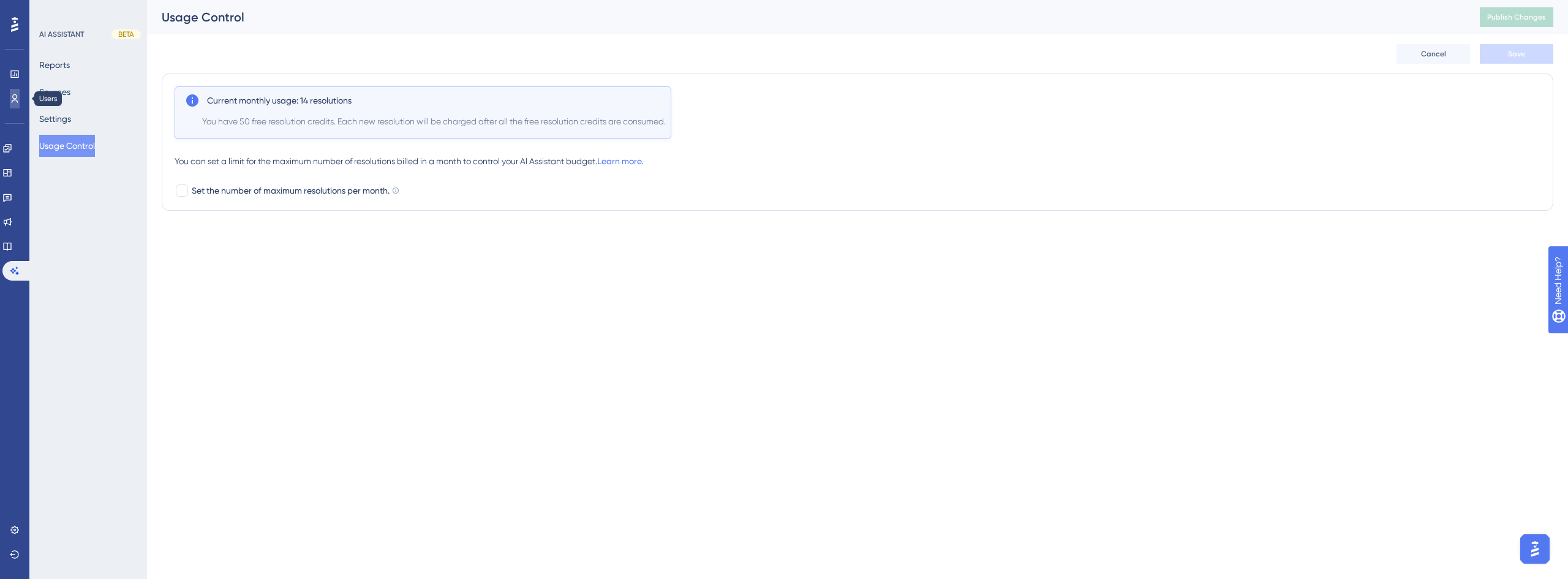
drag, startPoint x: 12, startPoint y: 104, endPoint x: 14, endPoint y: 96, distance: 8.2
click at [12, 104] on link at bounding box center [15, 98] width 10 height 19
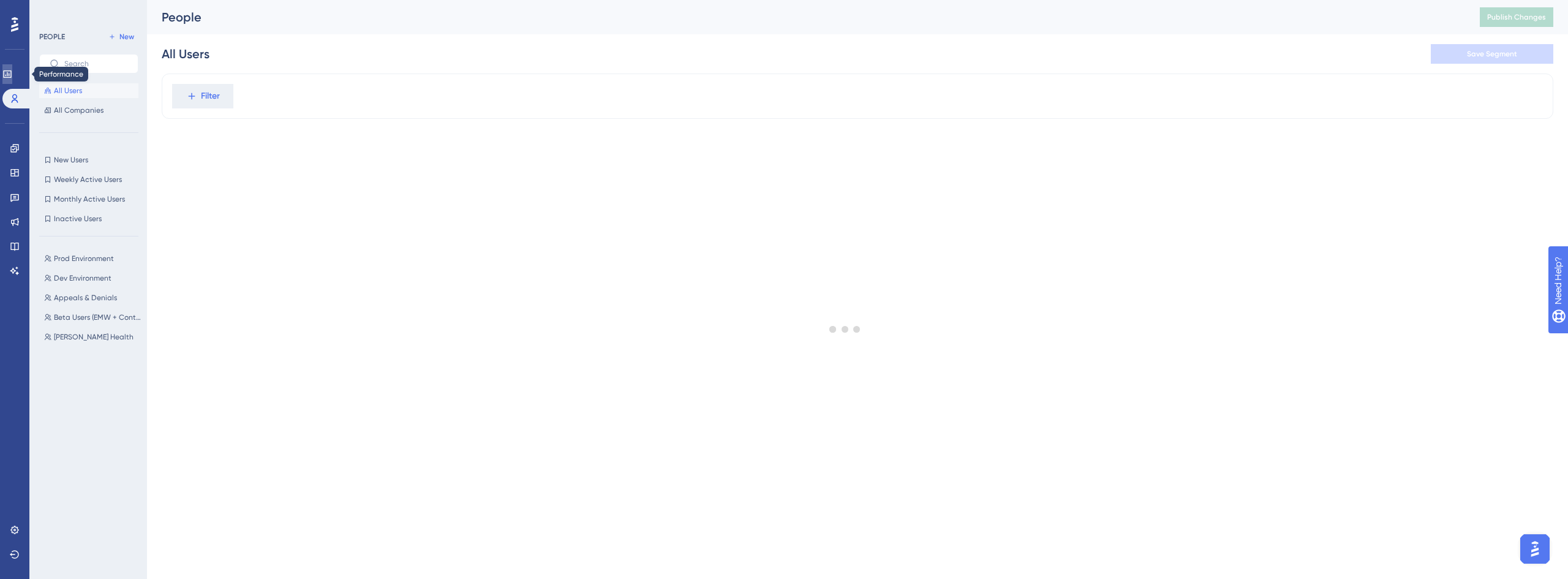
click at [12, 70] on link at bounding box center [7, 74] width 10 height 19
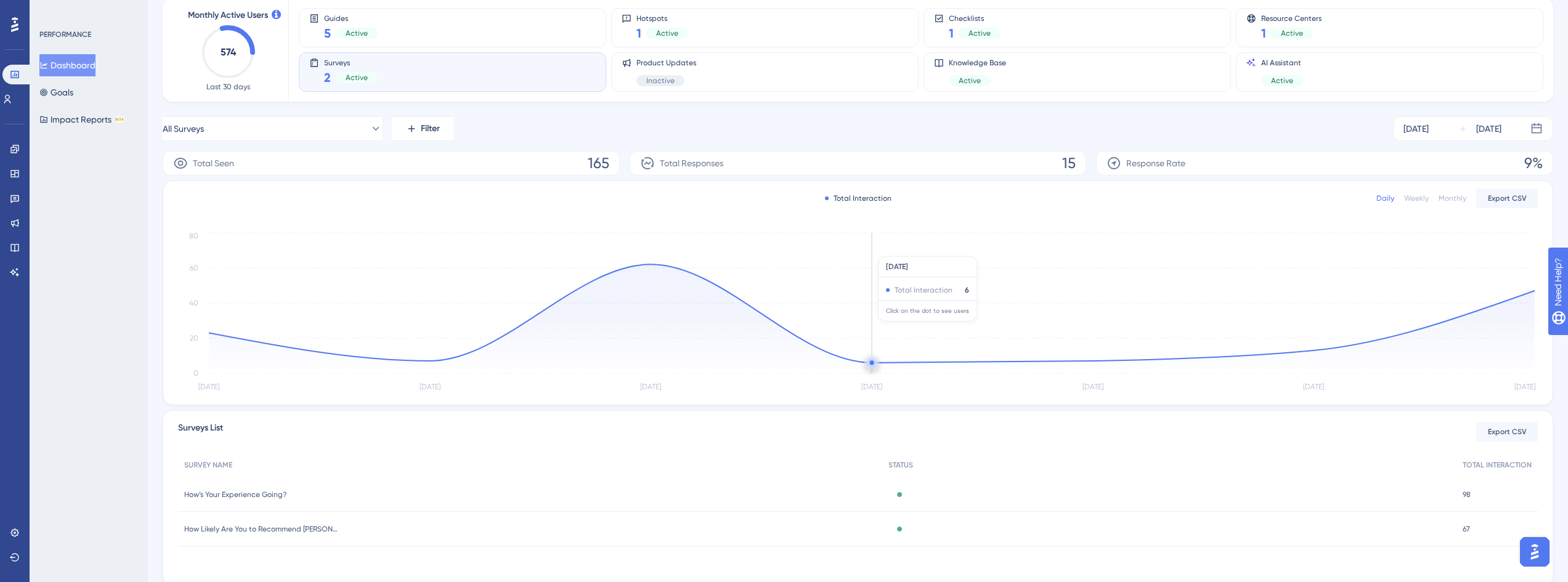
scroll to position [115, 0]
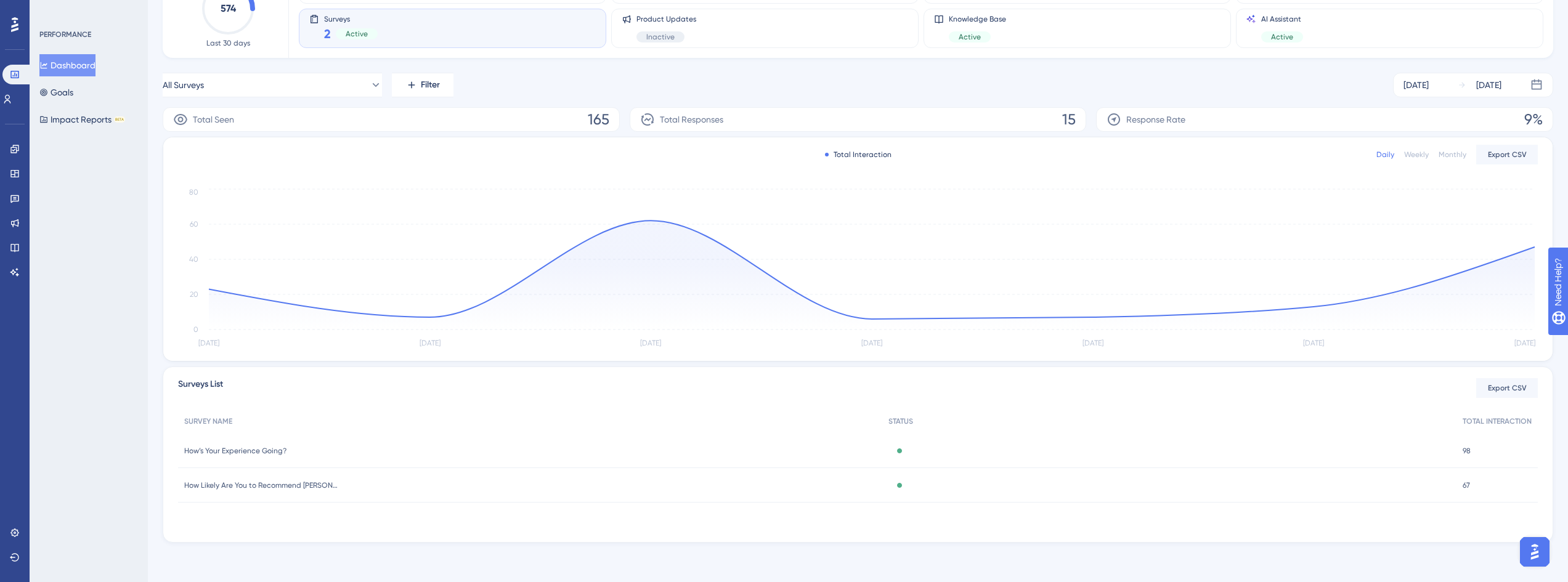
click at [257, 449] on span "How’s Your Experience Going?" at bounding box center [235, 451] width 102 height 10
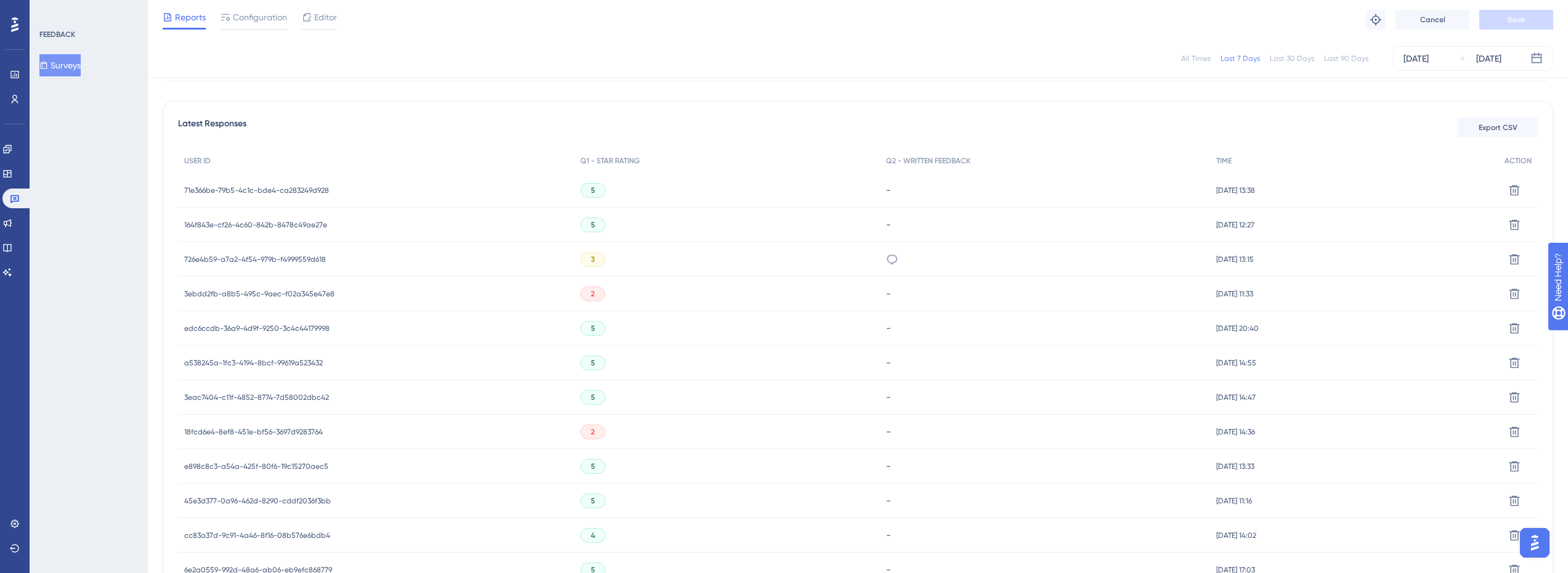
scroll to position [188, 0]
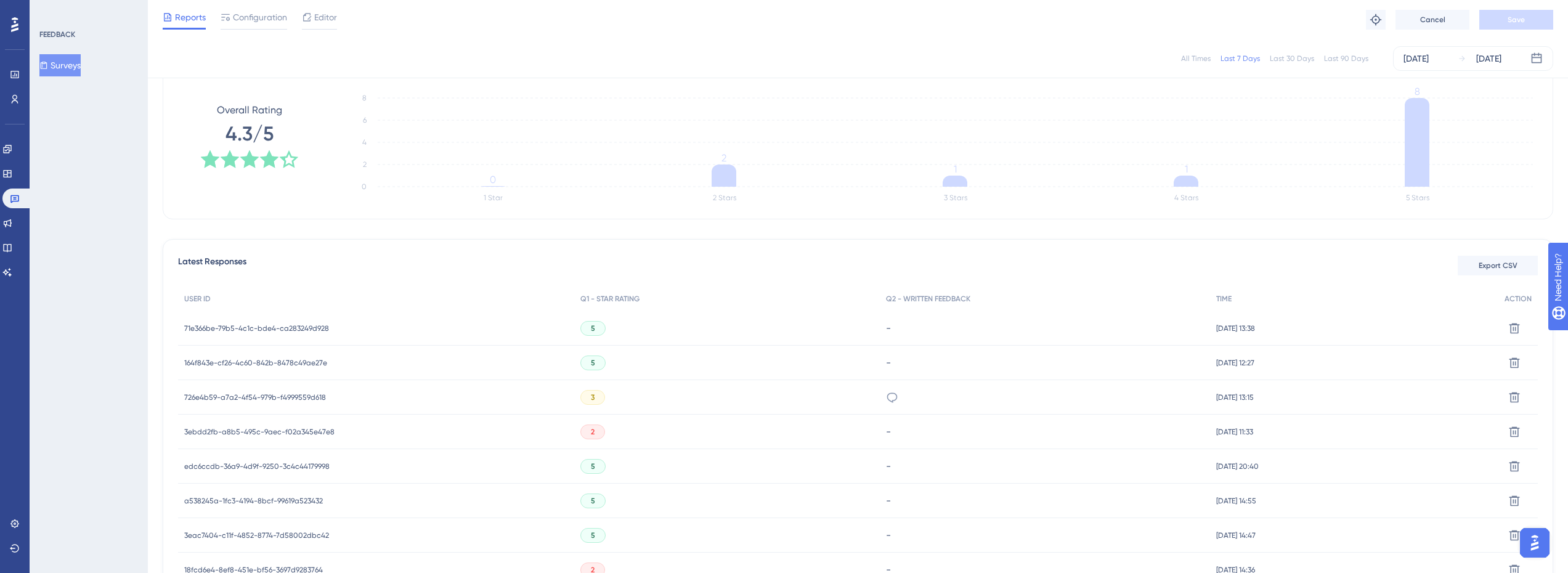
click at [287, 322] on div "71e366be-79b5-4c1c-bde4-ca283249d928 71e366be-79b5-4c1c-bde4-ca283249d928" at bounding box center [256, 328] width 145 height 34
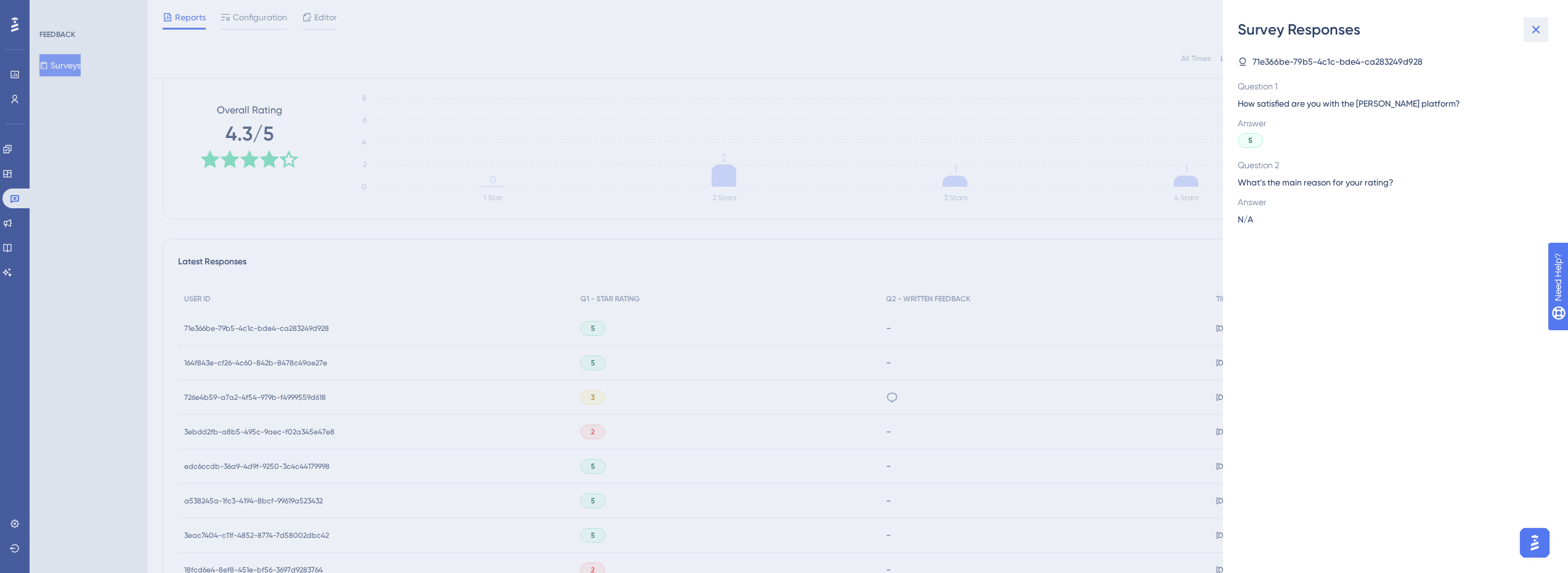
click at [1534, 29] on icon at bounding box center [1536, 29] width 15 height 15
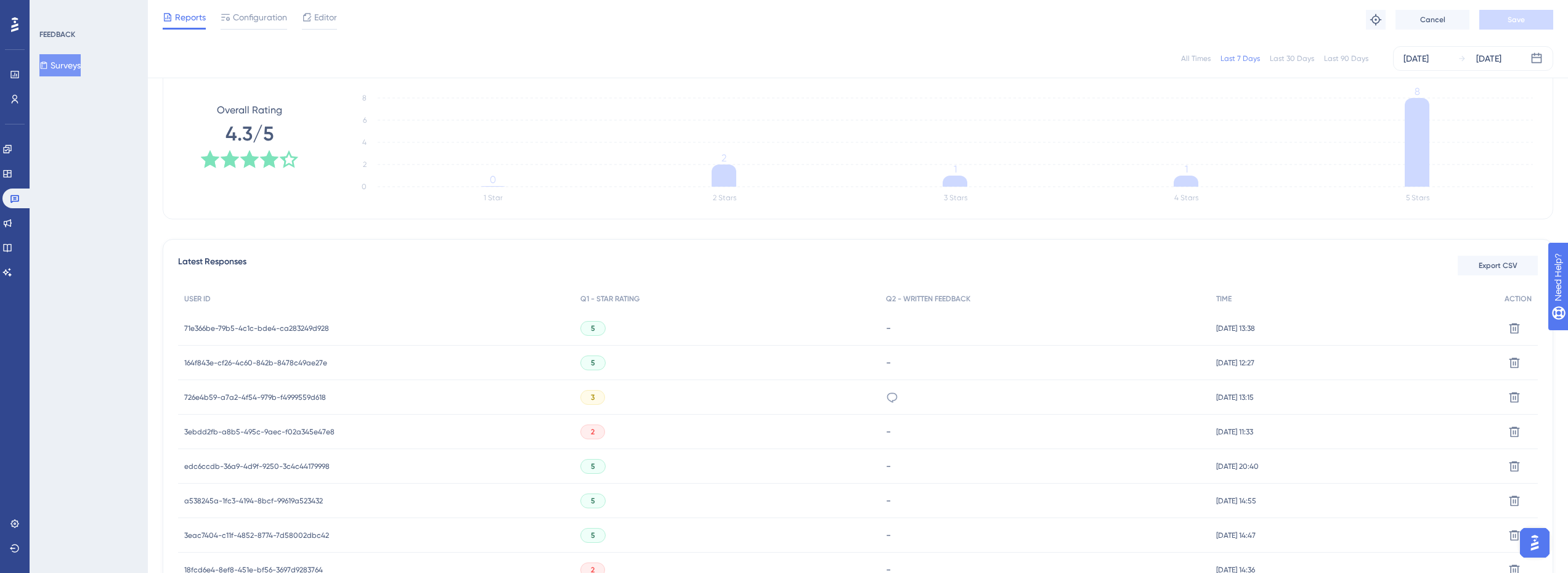
click at [241, 328] on span "71e366be-79b5-4c1c-bde4-ca283249d928" at bounding box center [256, 328] width 145 height 10
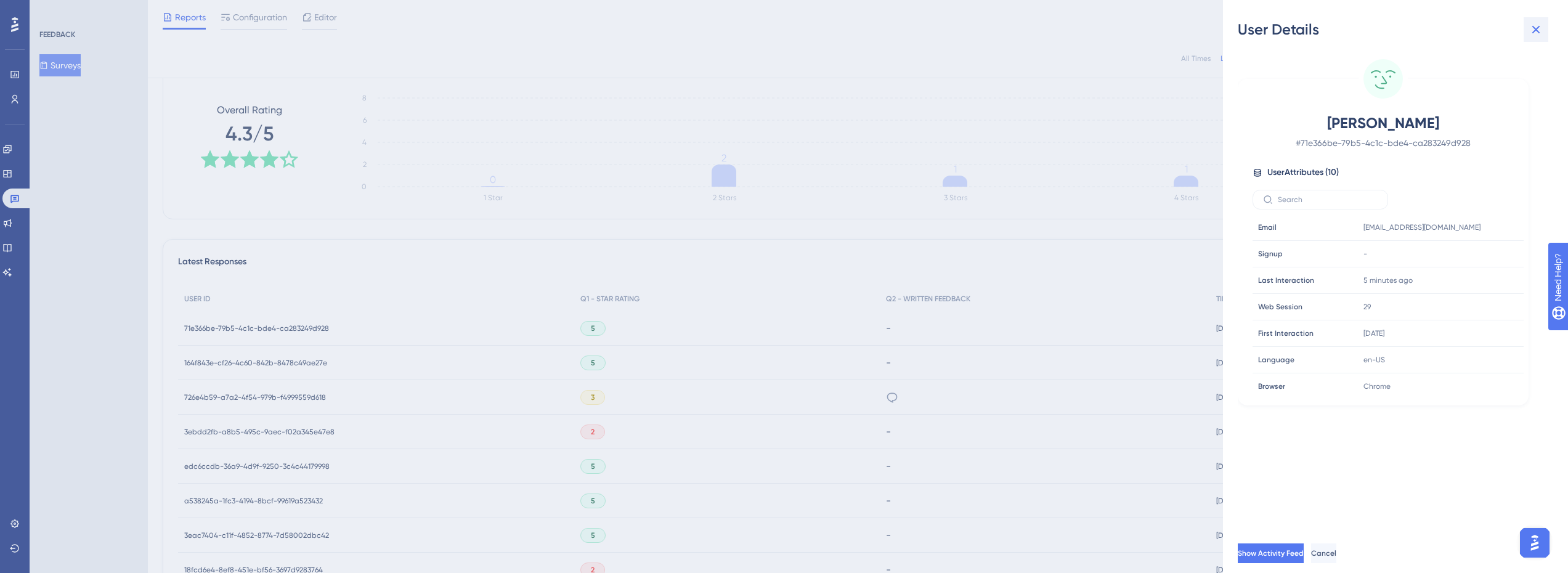
click at [1535, 28] on icon at bounding box center [1536, 30] width 8 height 8
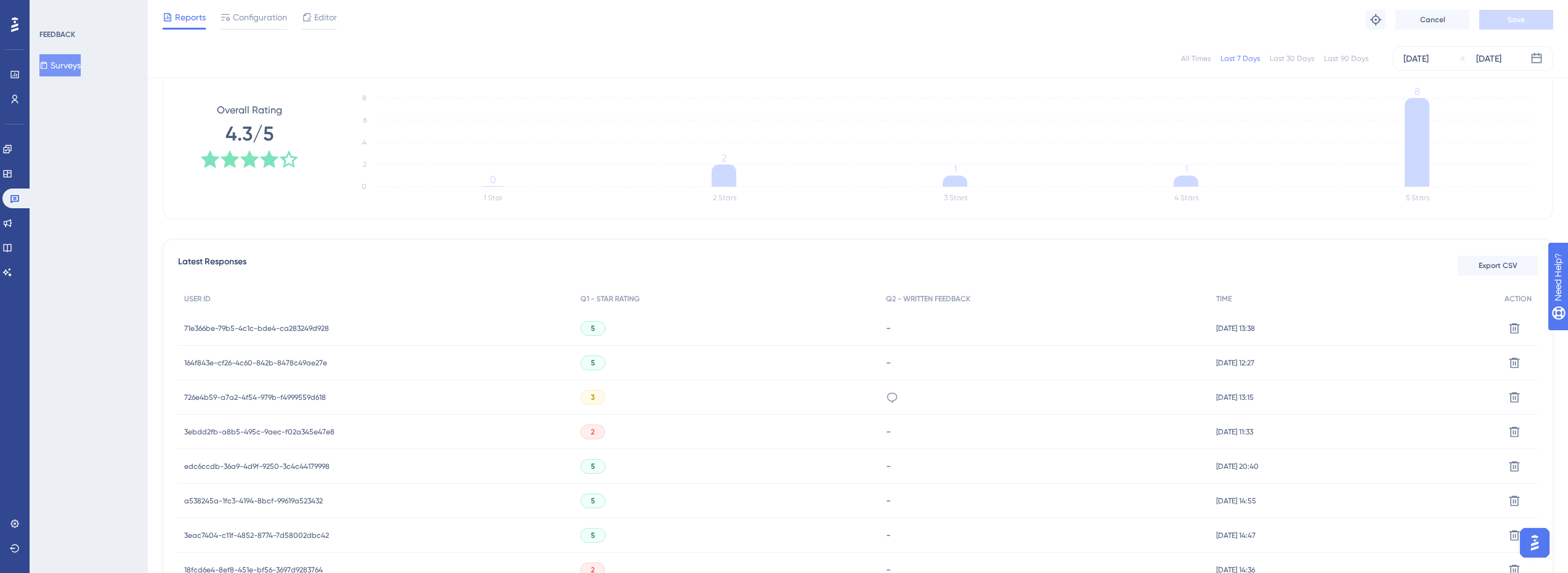
click at [279, 361] on span "164f843e-cf26-4c60-842b-8478c49ae27e" at bounding box center [255, 363] width 143 height 10
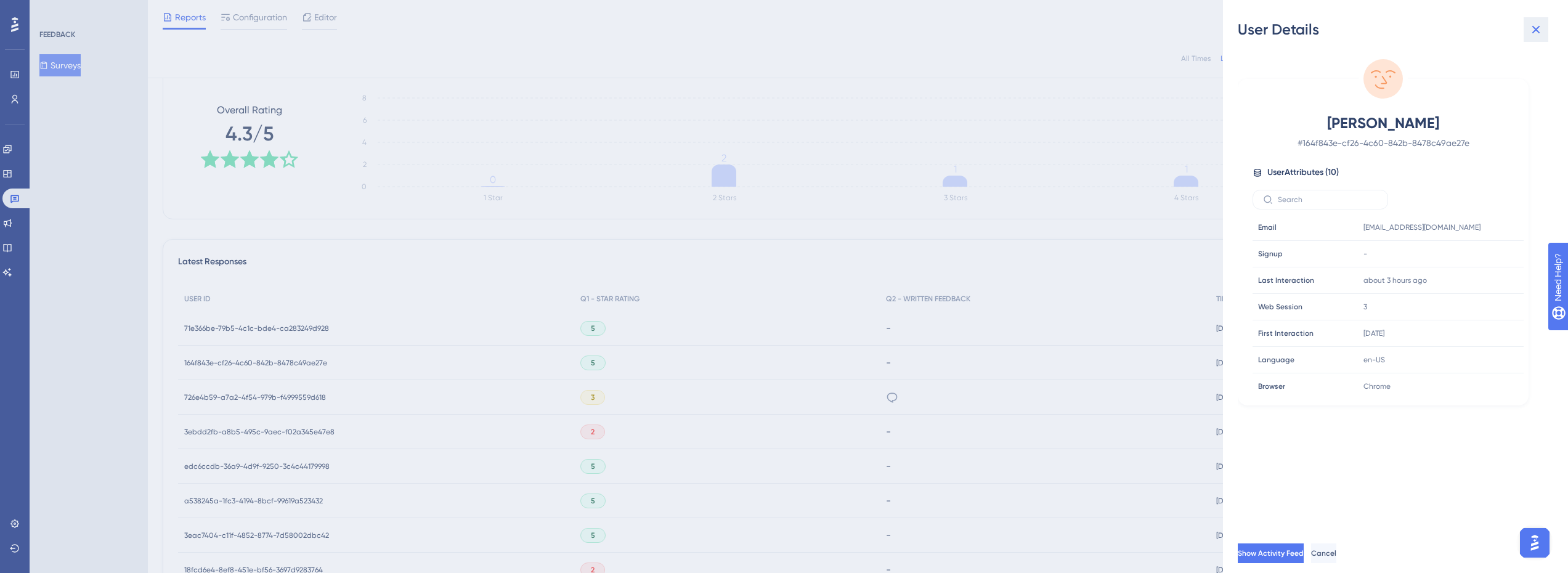
click at [1535, 25] on icon at bounding box center [1536, 29] width 15 height 15
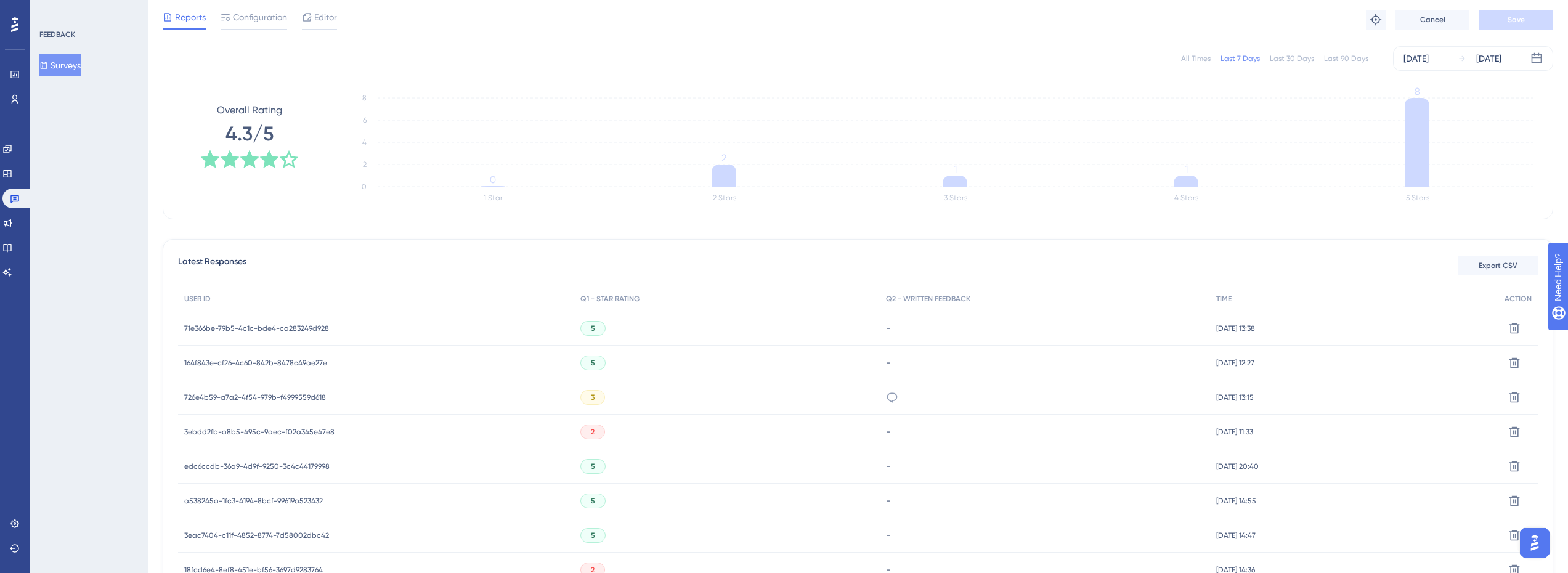
click at [315, 330] on span "71e366be-79b5-4c1c-bde4-ca283249d928" at bounding box center [256, 328] width 145 height 10
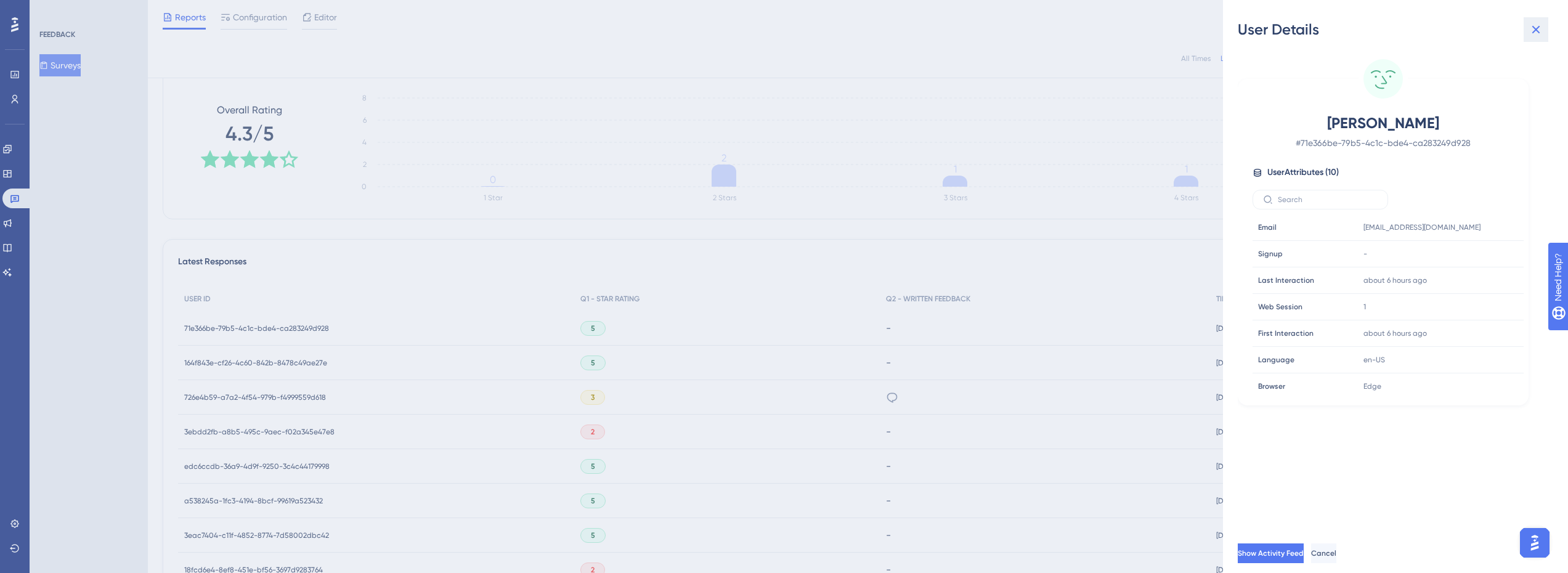
click at [1539, 30] on icon at bounding box center [1536, 29] width 15 height 15
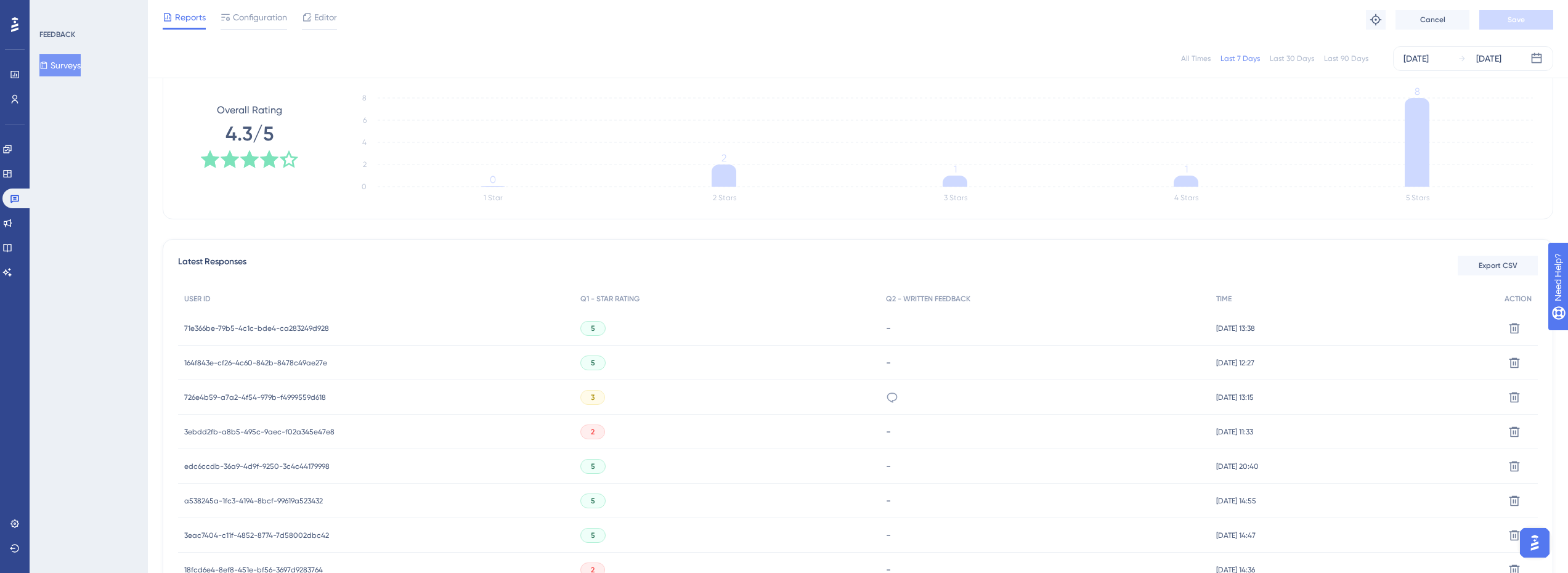
click at [309, 328] on span "71e366be-79b5-4c1c-bde4-ca283249d928" at bounding box center [256, 328] width 145 height 10
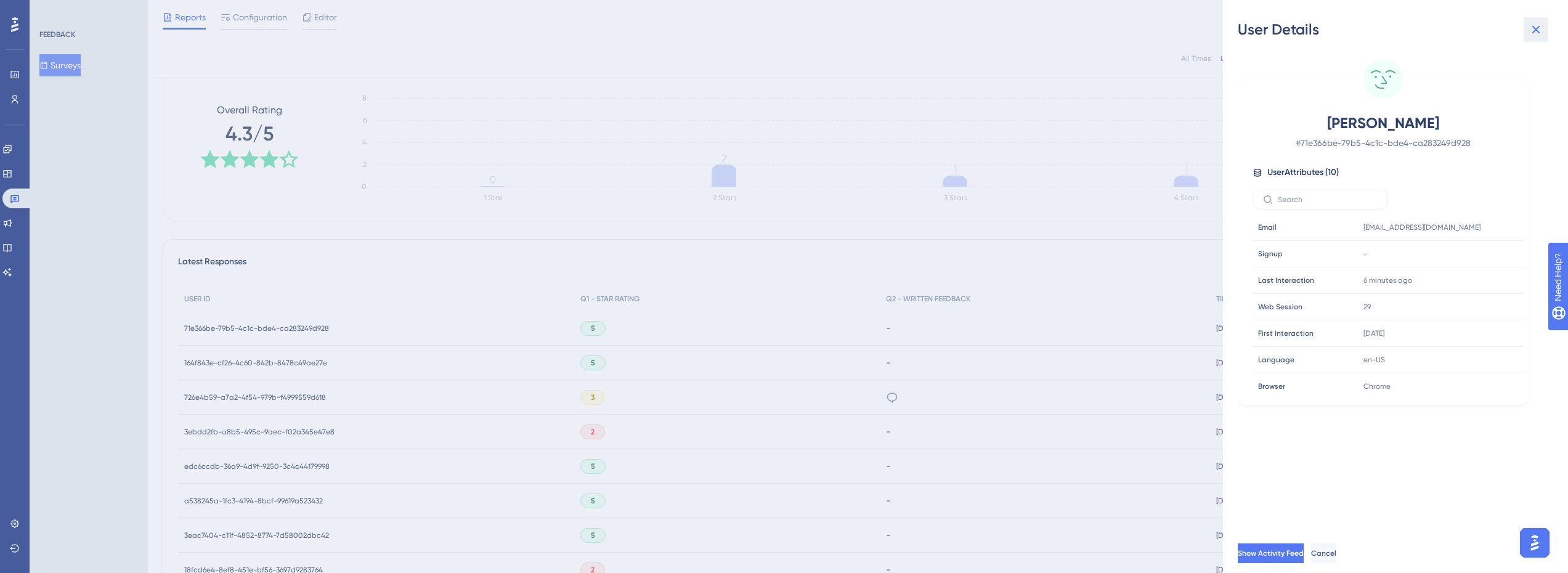
click at [1540, 30] on icon at bounding box center [1536, 29] width 15 height 15
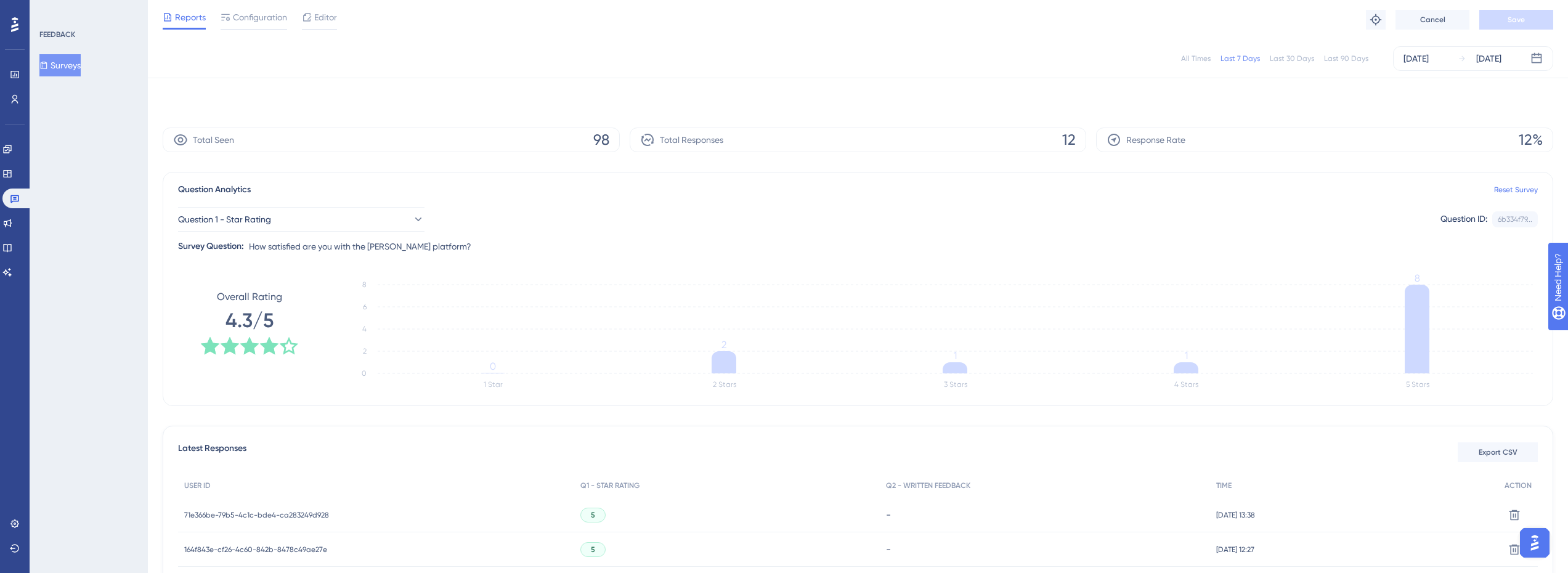
scroll to position [0, 0]
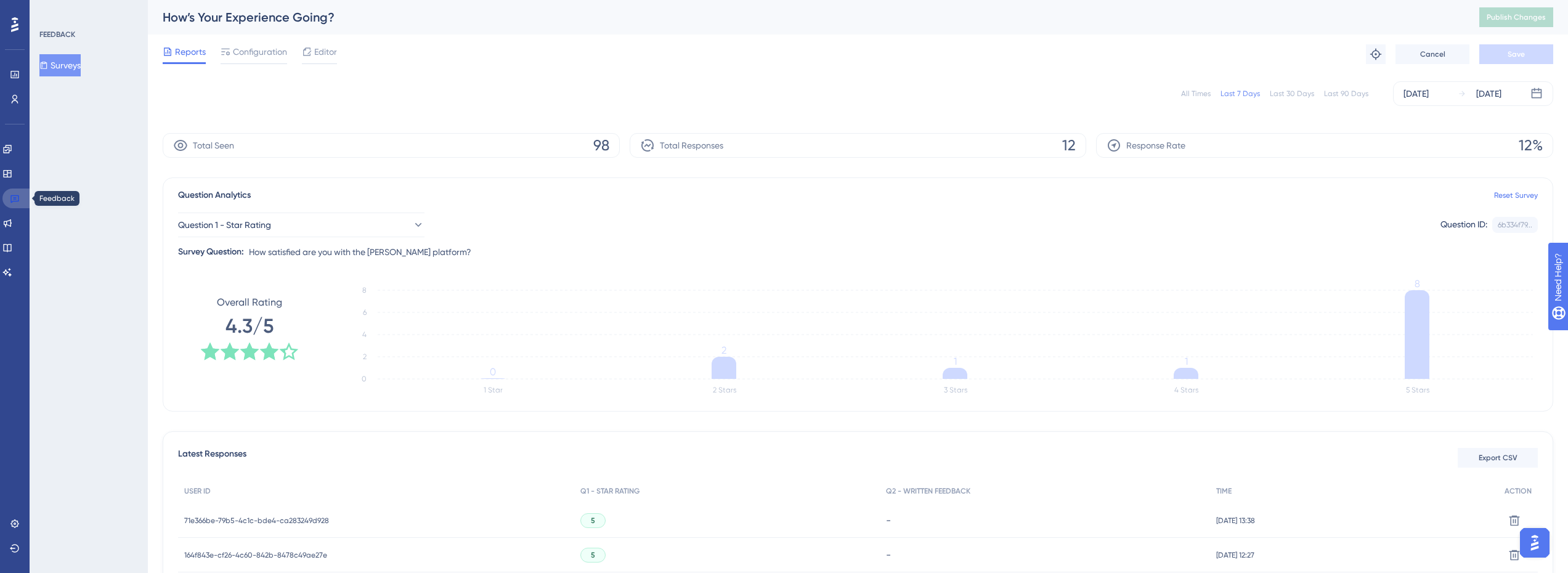
click at [13, 206] on link at bounding box center [17, 198] width 30 height 20
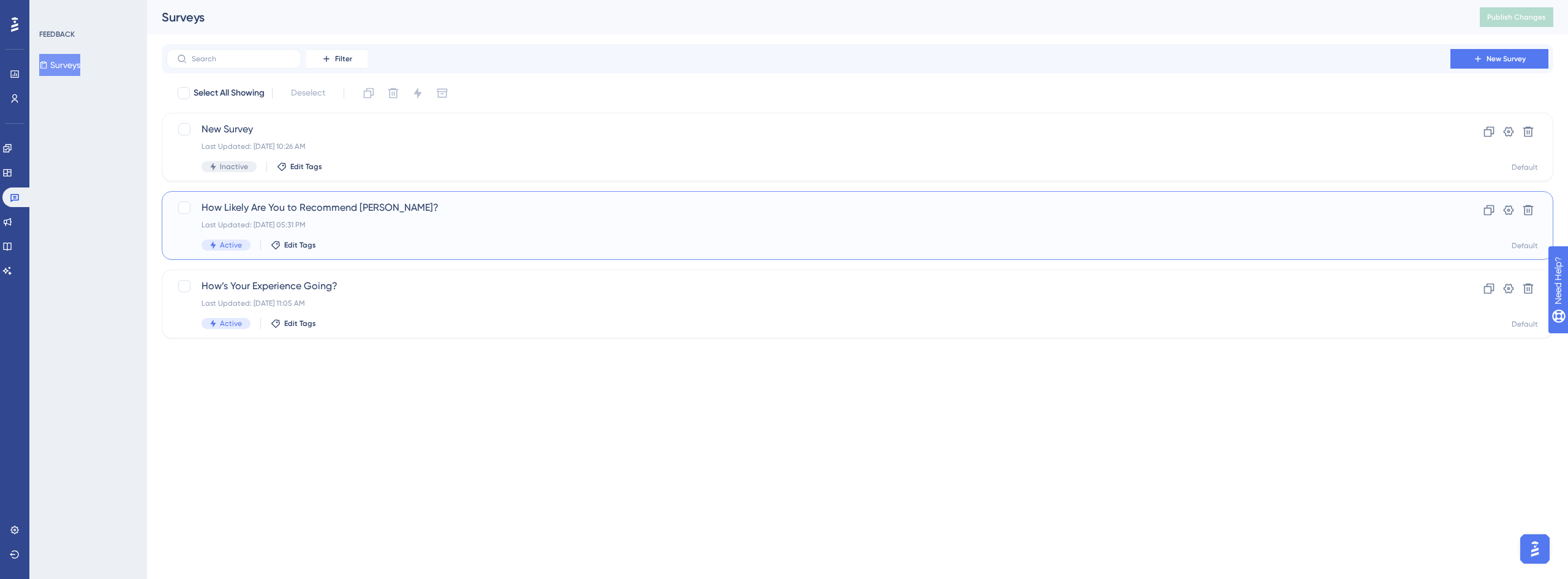
click at [370, 218] on div "How Likely Are You to Recommend [PERSON_NAME]? Last Updated: [DATE] 05:31 PM Ac…" at bounding box center [808, 225] width 1214 height 51
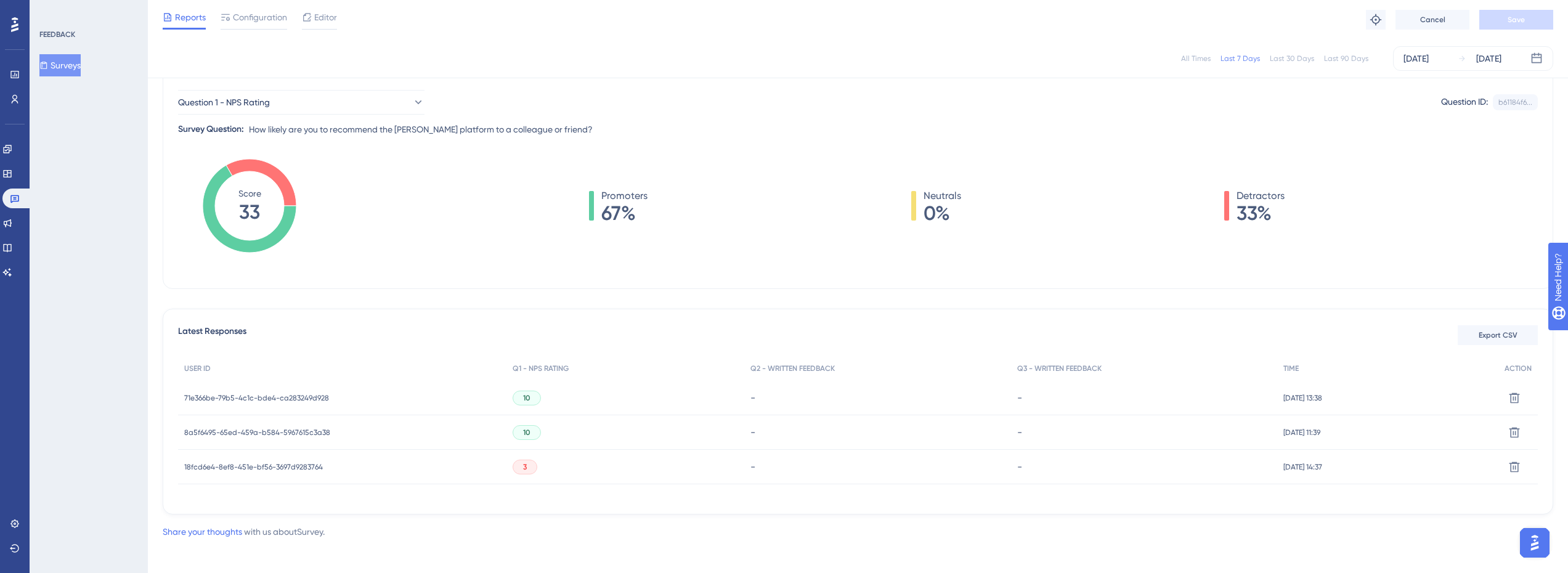
scroll to position [124, 0]
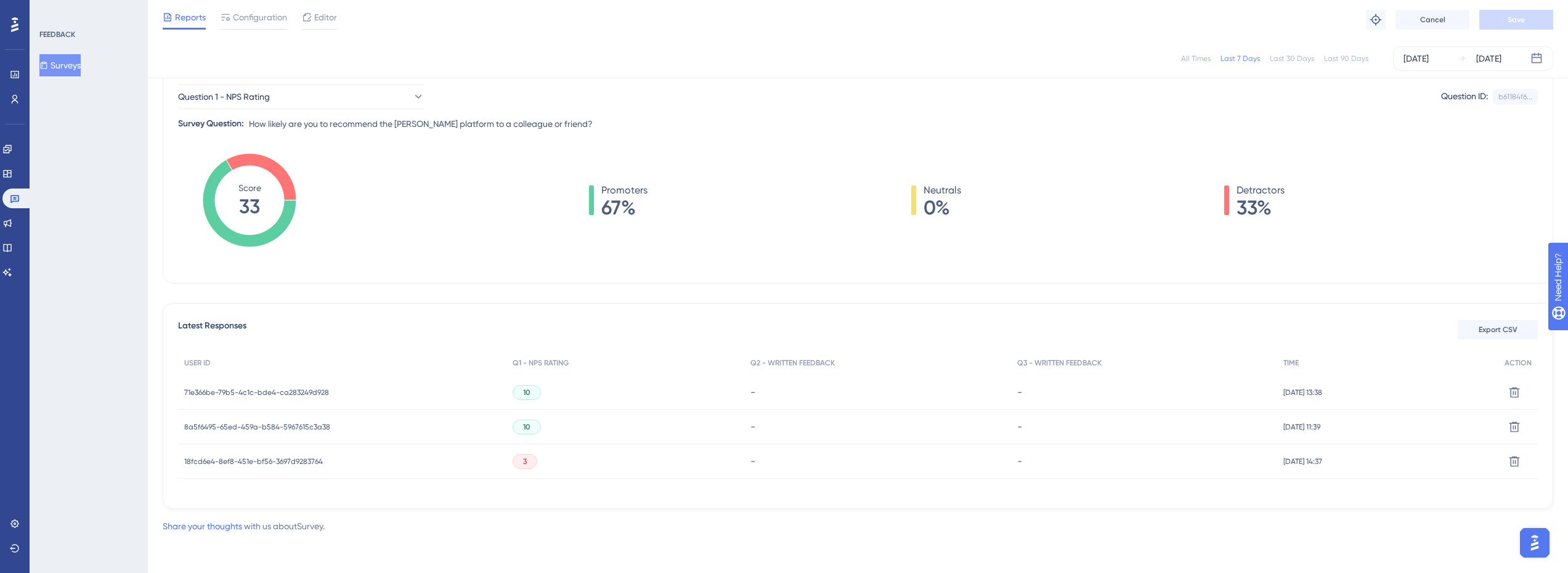
click at [276, 392] on span "71e366be-79b5-4c1c-bde4-ca283249d928" at bounding box center [256, 392] width 145 height 10
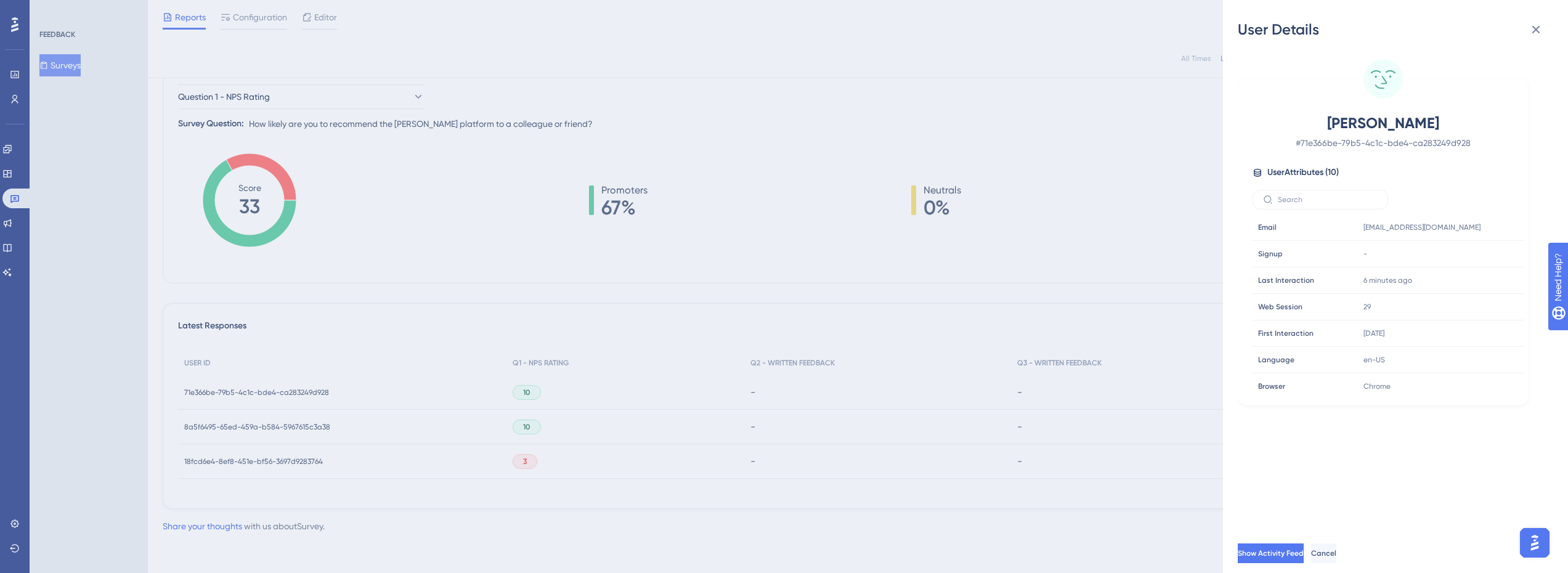
click at [284, 429] on div "User Details [PERSON_NAME] # 71e366be-79b5-4c1c-bde4-ca283249d928 User Attribut…" at bounding box center [784, 286] width 1568 height 573
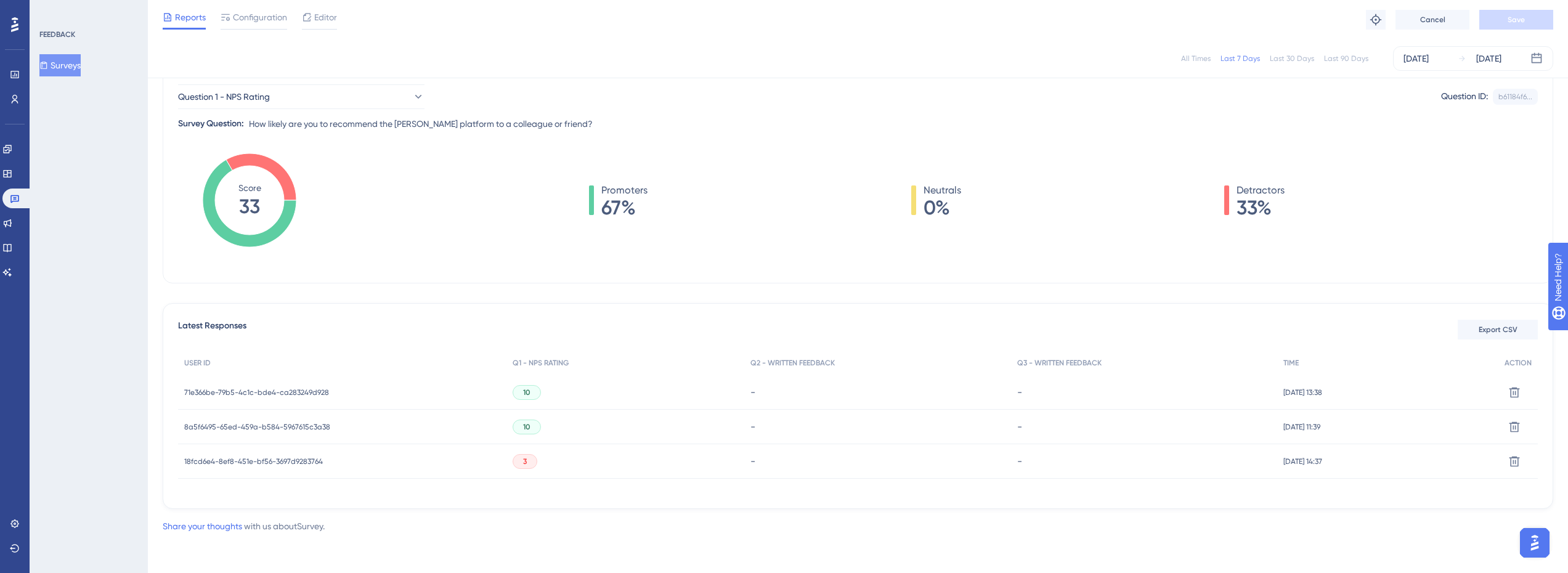
click at [296, 429] on span "8a5f6495-65ed-459a-b584-5967615c3a38" at bounding box center [257, 427] width 146 height 10
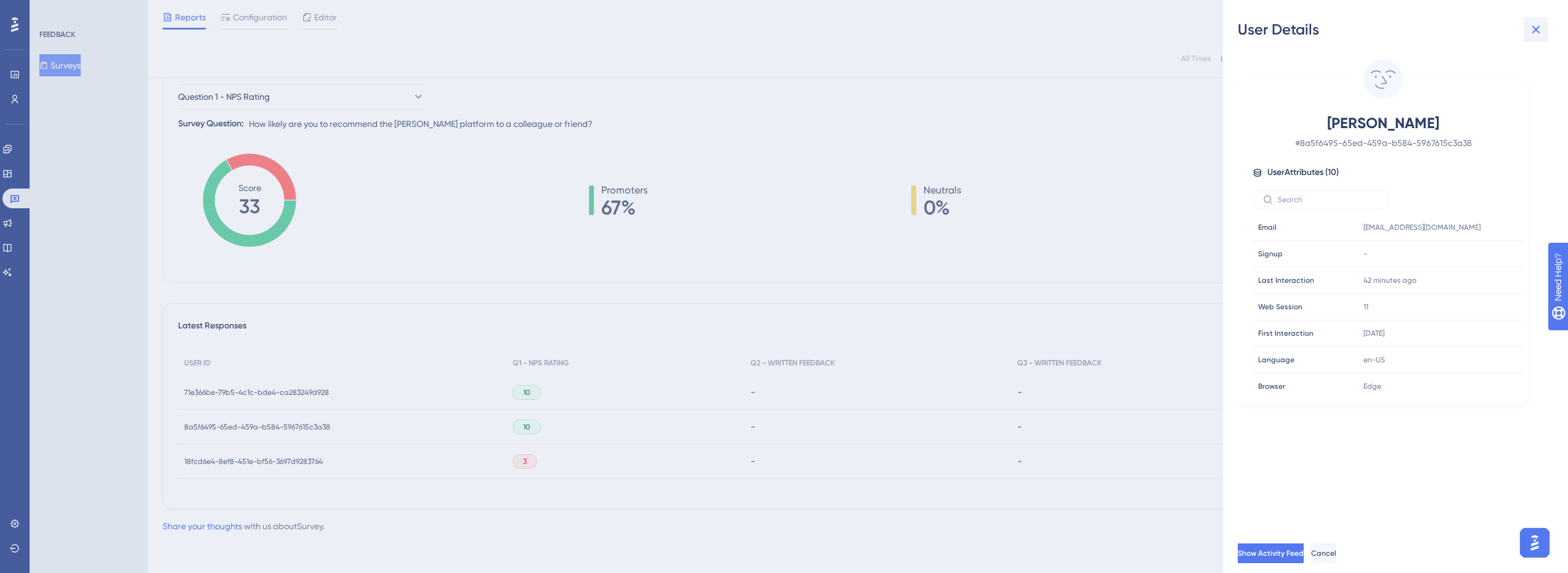
click at [1530, 22] on icon at bounding box center [1536, 29] width 15 height 15
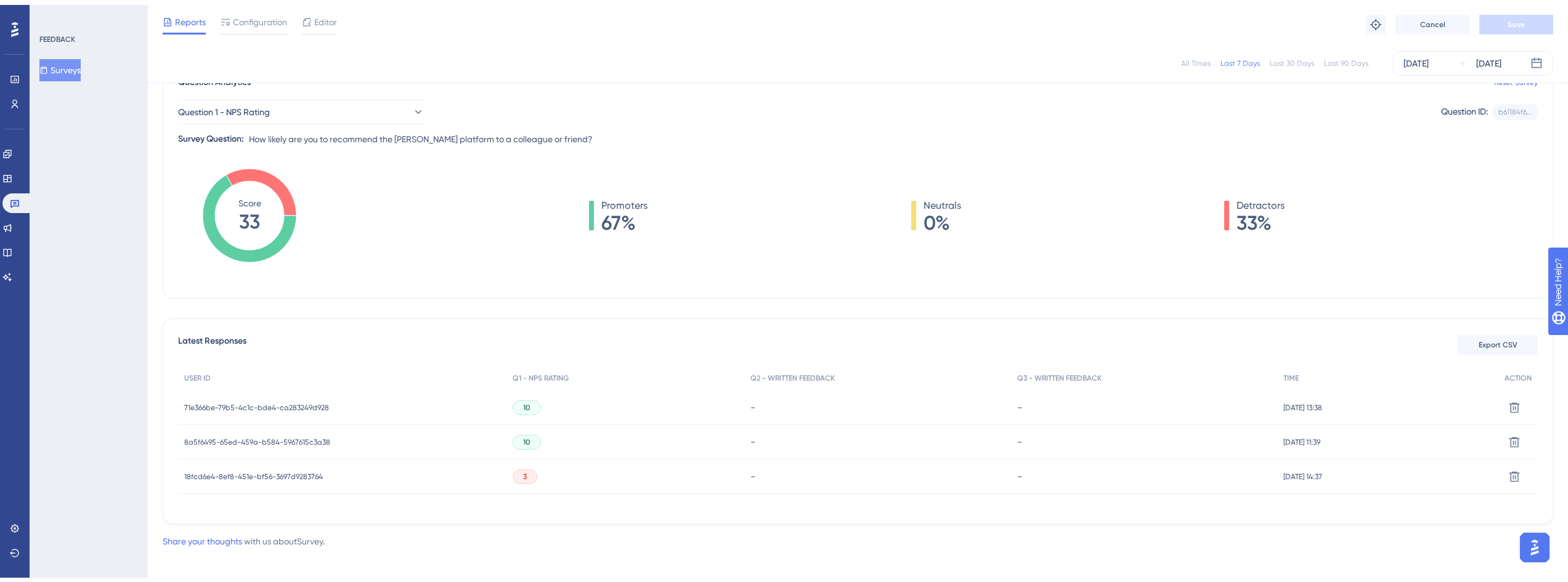
scroll to position [0, 0]
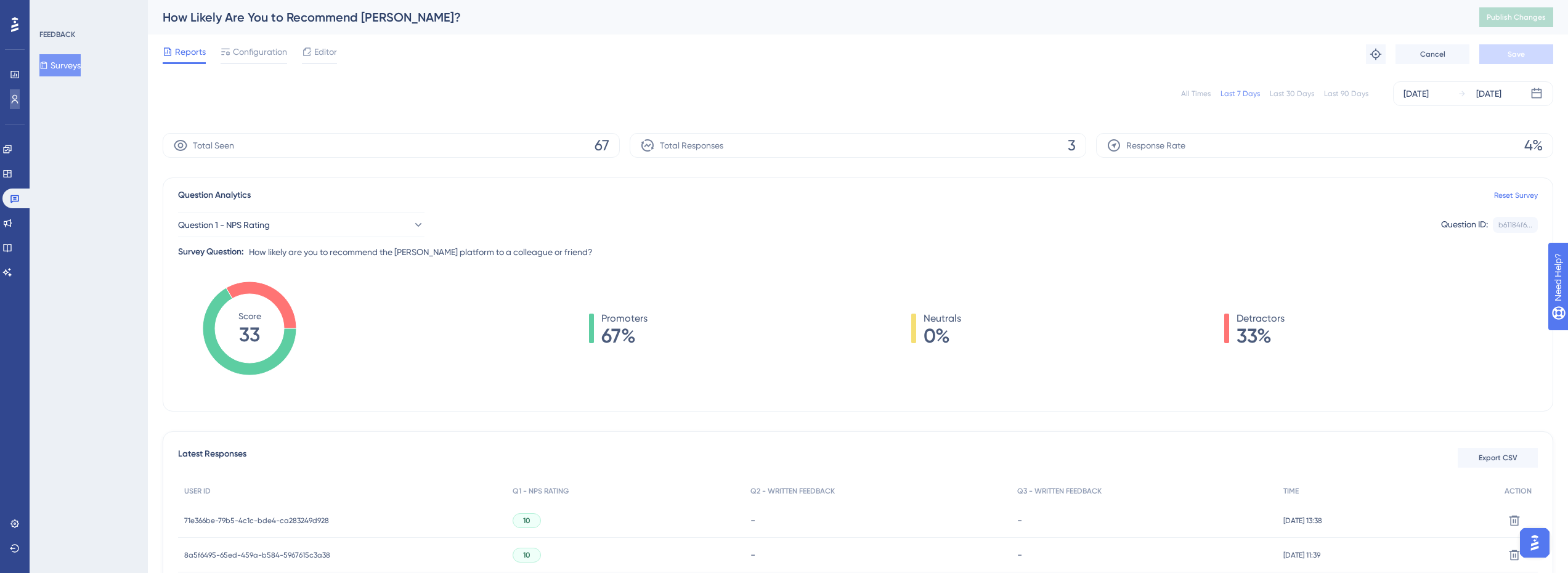
click at [20, 98] on link at bounding box center [15, 98] width 10 height 20
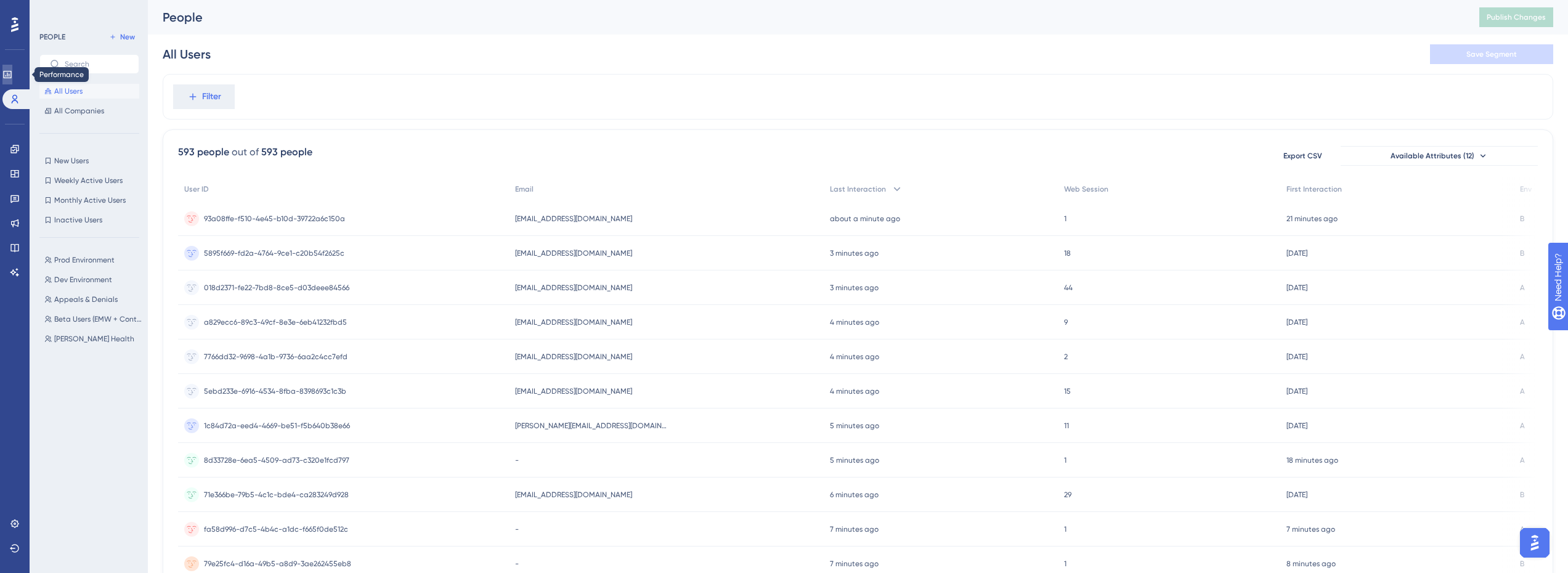
click at [9, 76] on link at bounding box center [7, 74] width 10 height 20
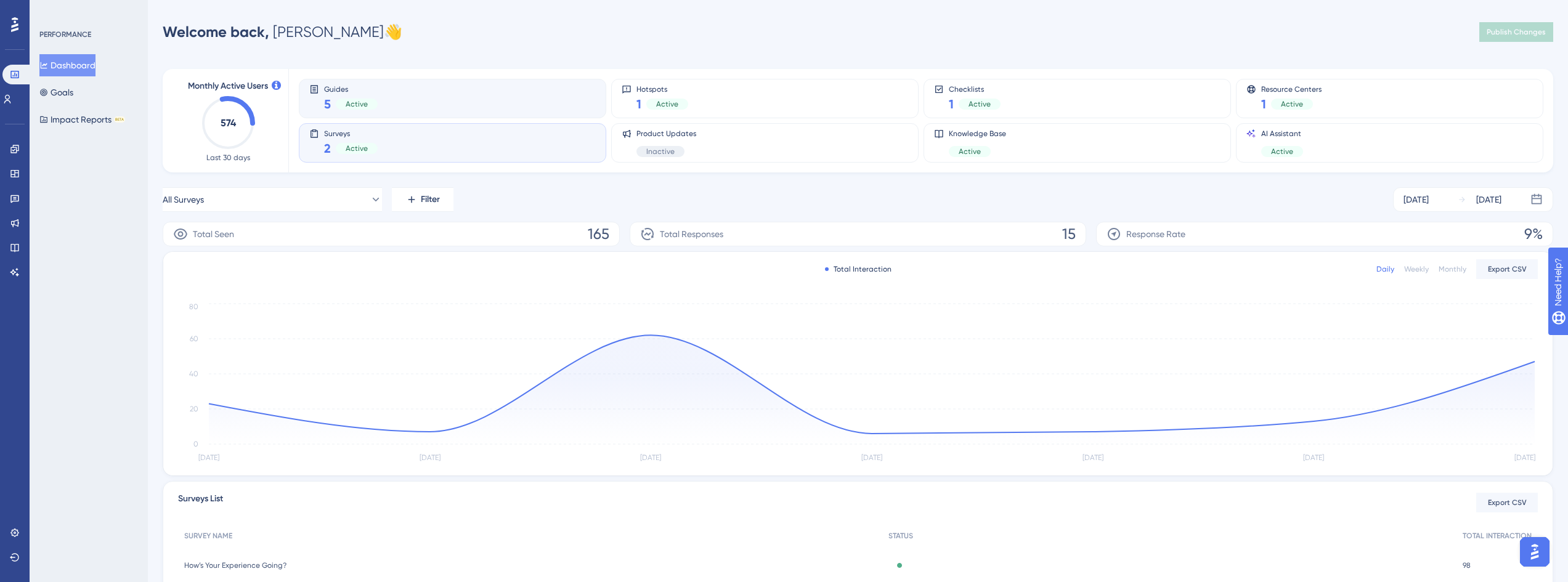
click at [430, 91] on div "Guides 5 Active" at bounding box center [452, 98] width 287 height 28
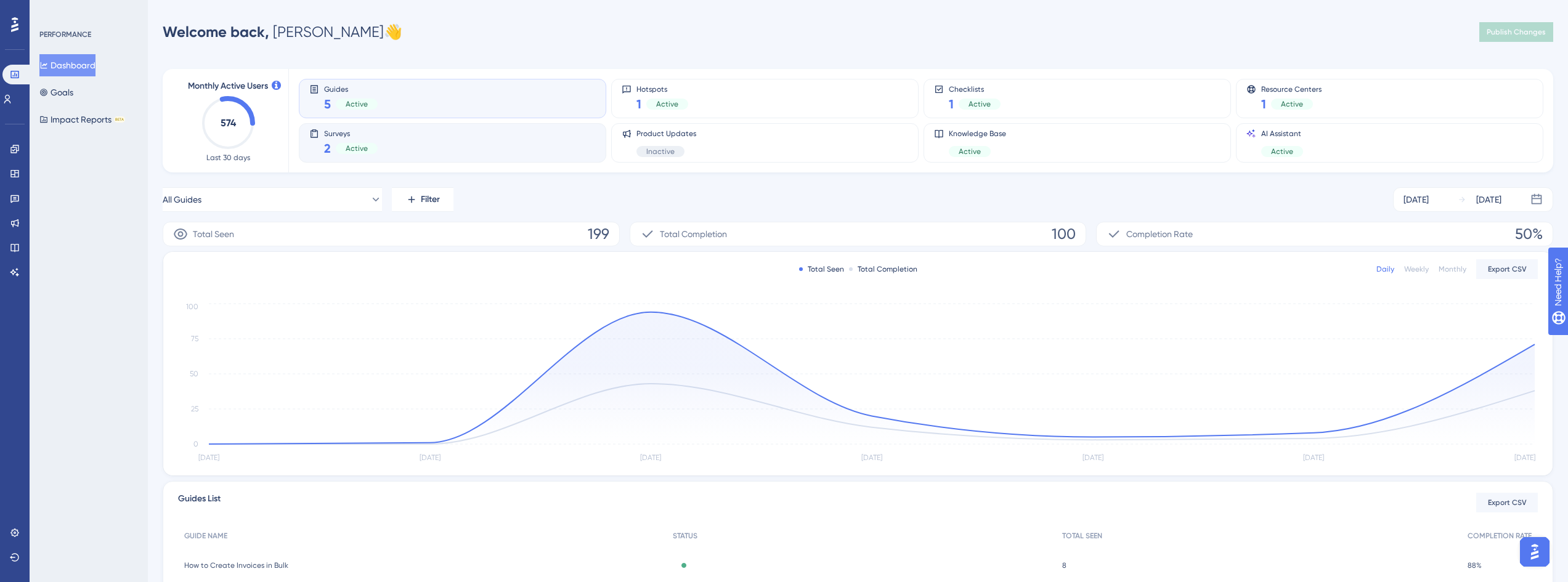
click at [411, 141] on div "Surveys 2 Active" at bounding box center [452, 143] width 287 height 28
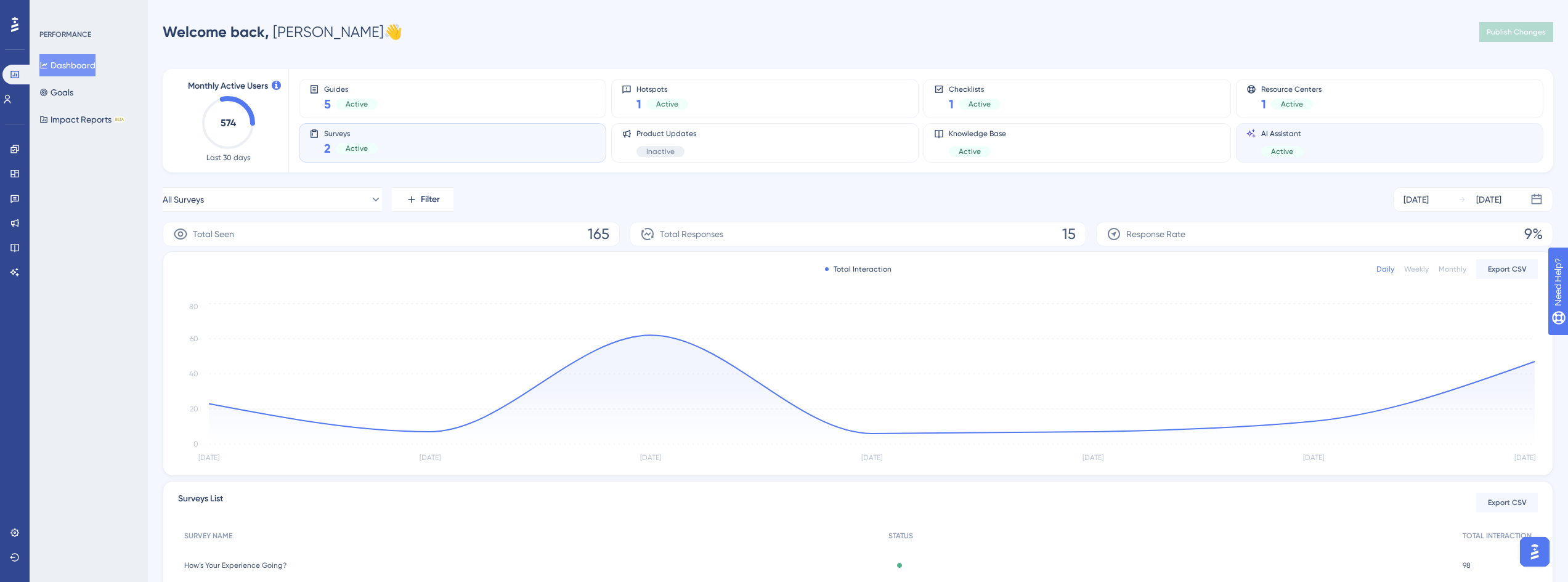
click at [1325, 145] on div "AI Assistant Active" at bounding box center [1389, 143] width 287 height 28
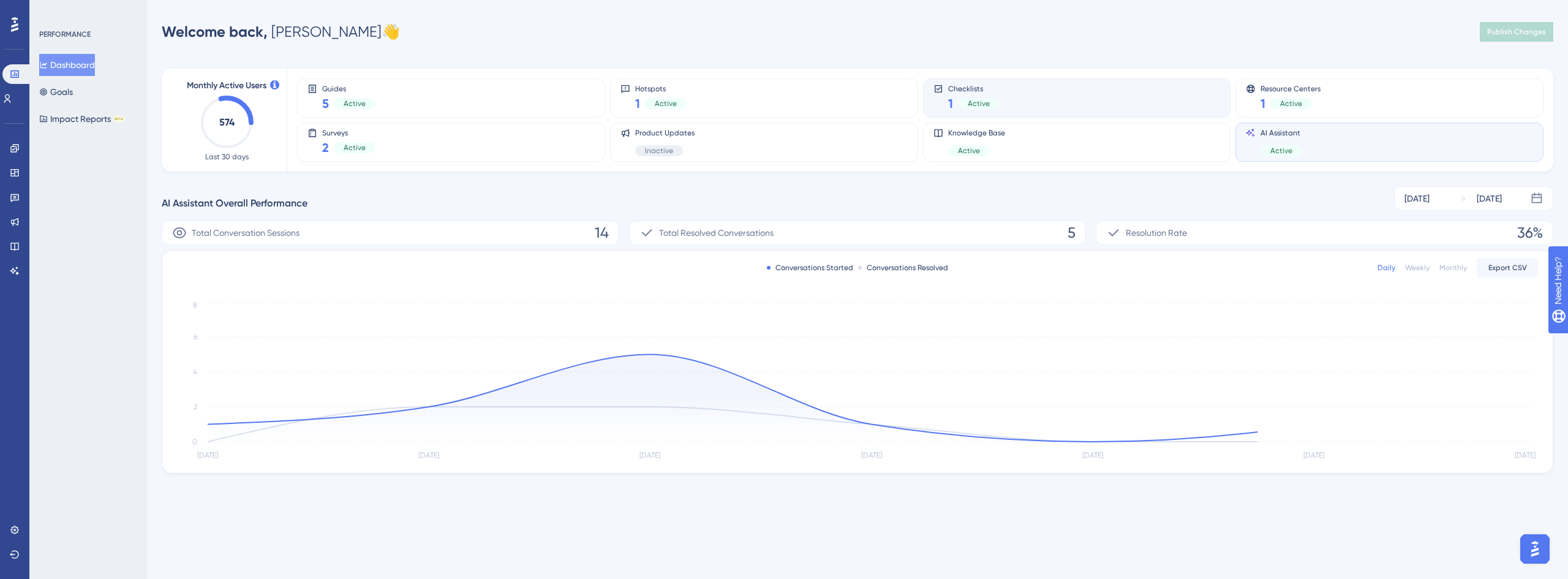
click at [1034, 100] on div "Checklists 1 Active" at bounding box center [1077, 98] width 287 height 28
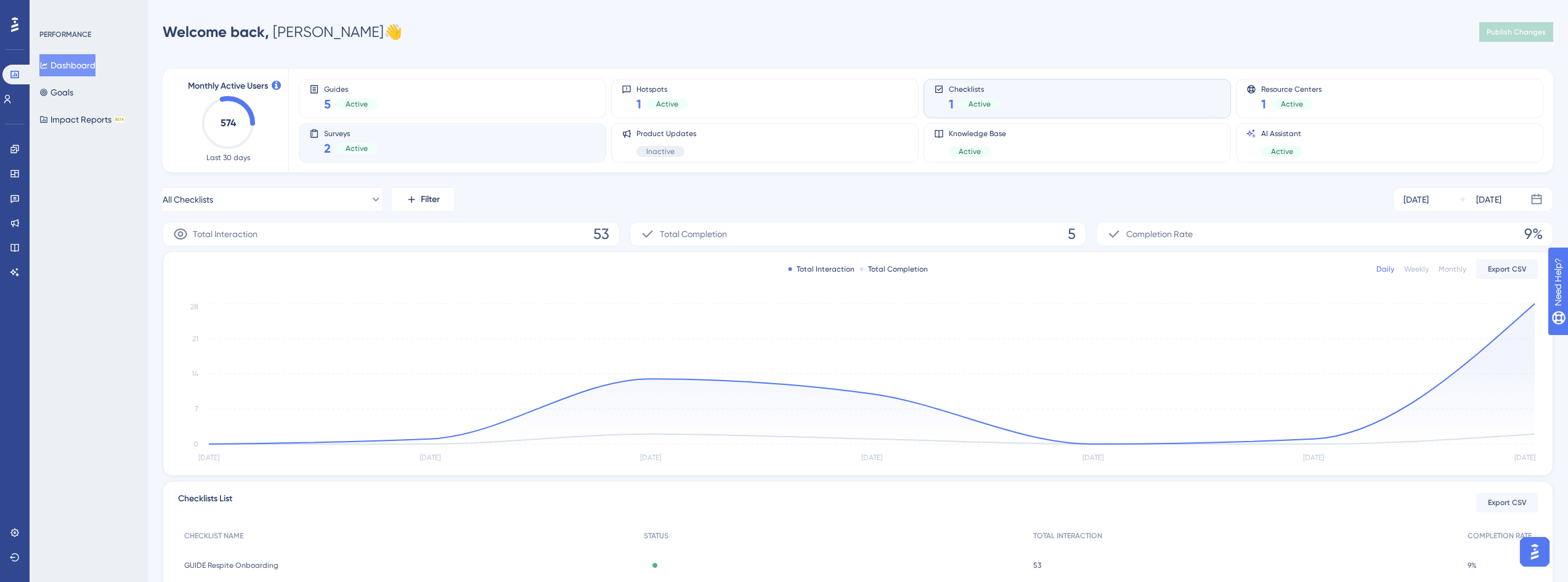
click at [392, 134] on div "Surveys 2 Active" at bounding box center [452, 143] width 287 height 28
click at [389, 133] on div "Surveys 2 Active" at bounding box center [452, 143] width 287 height 28
click at [421, 95] on div "Guides 5 Active" at bounding box center [452, 98] width 287 height 28
click at [399, 141] on div "Surveys 2 Active" at bounding box center [452, 143] width 287 height 28
